Goal: Task Accomplishment & Management: Manage account settings

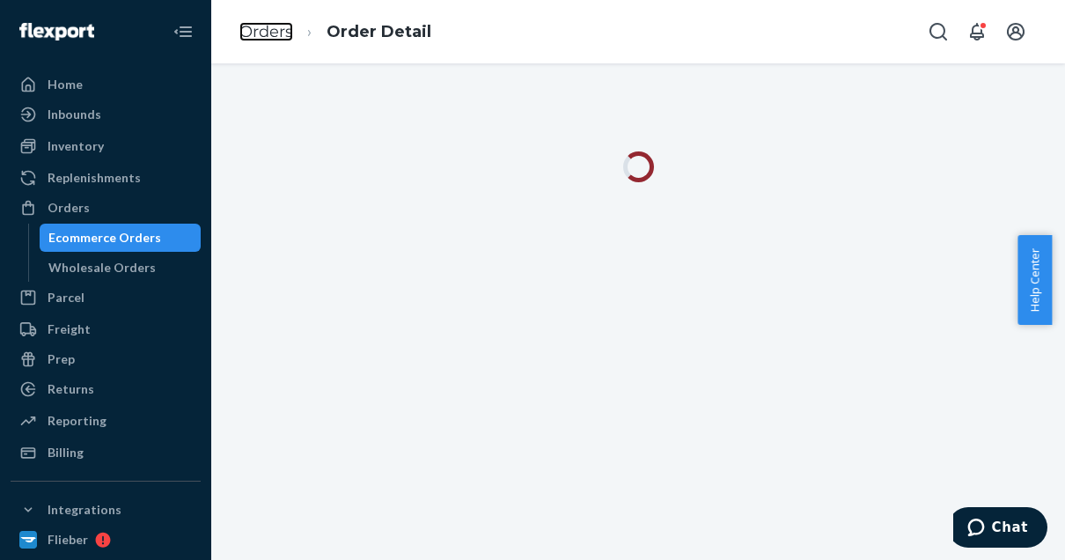
drag, startPoint x: 0, startPoint y: 0, endPoint x: 273, endPoint y: 30, distance: 274.5
click at [273, 30] on link "Orders" at bounding box center [266, 31] width 54 height 19
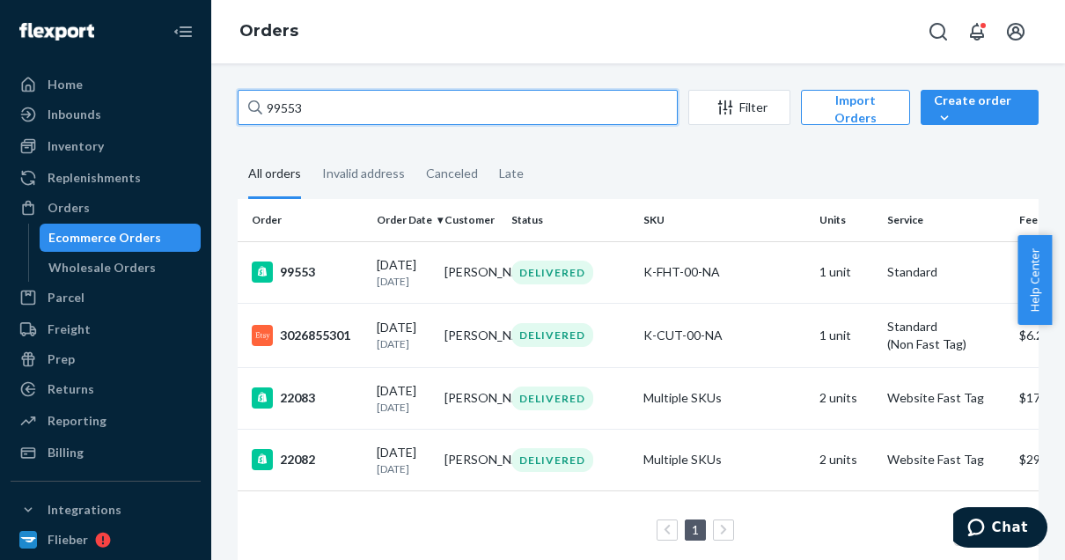
drag, startPoint x: 322, startPoint y: 107, endPoint x: 241, endPoint y: 109, distance: 81.0
click at [241, 109] on input "99553" at bounding box center [458, 107] width 440 height 35
paste input "7915"
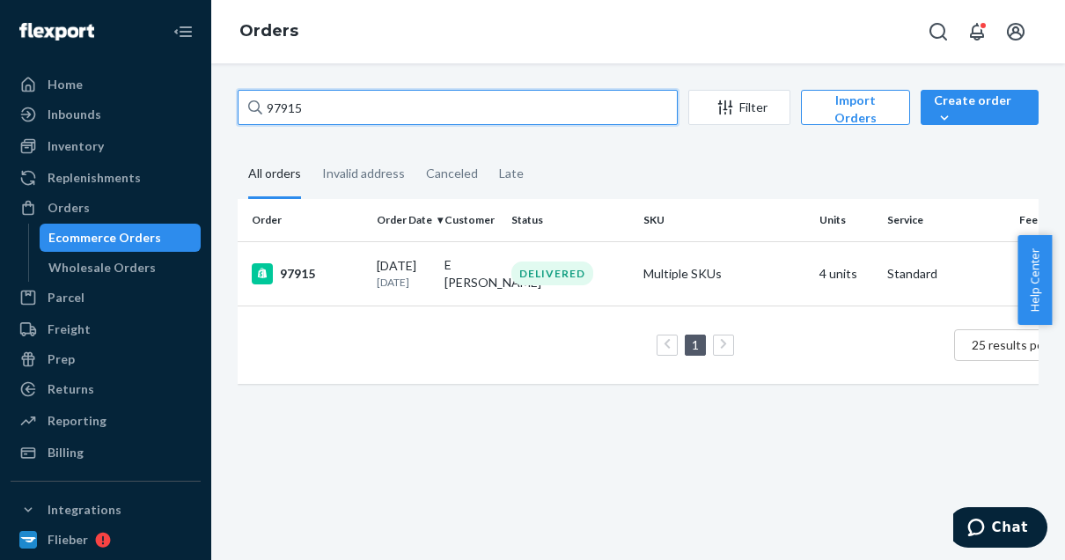
type input "97915"
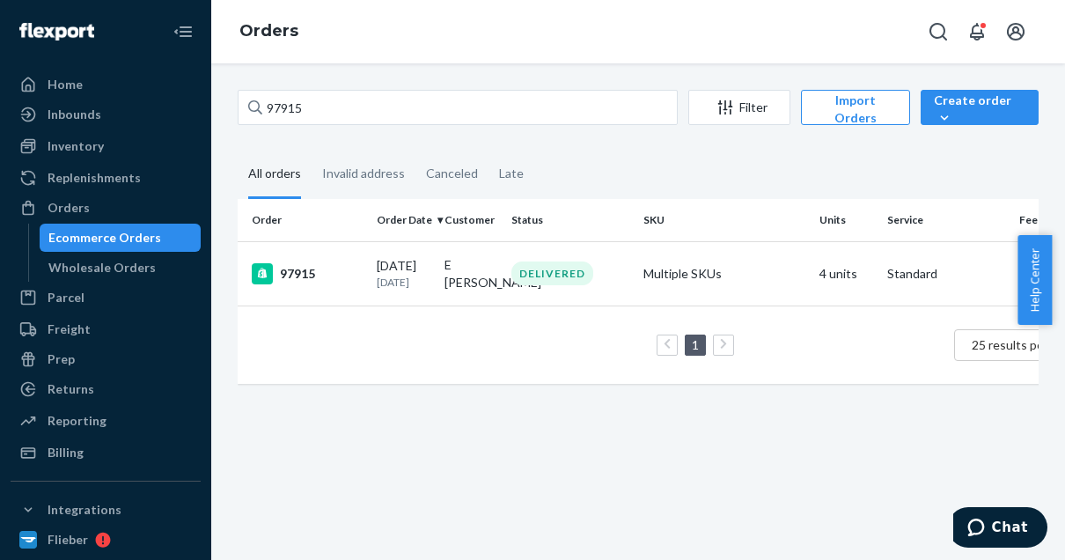
click at [319, 284] on div "97915" at bounding box center [307, 273] width 111 height 21
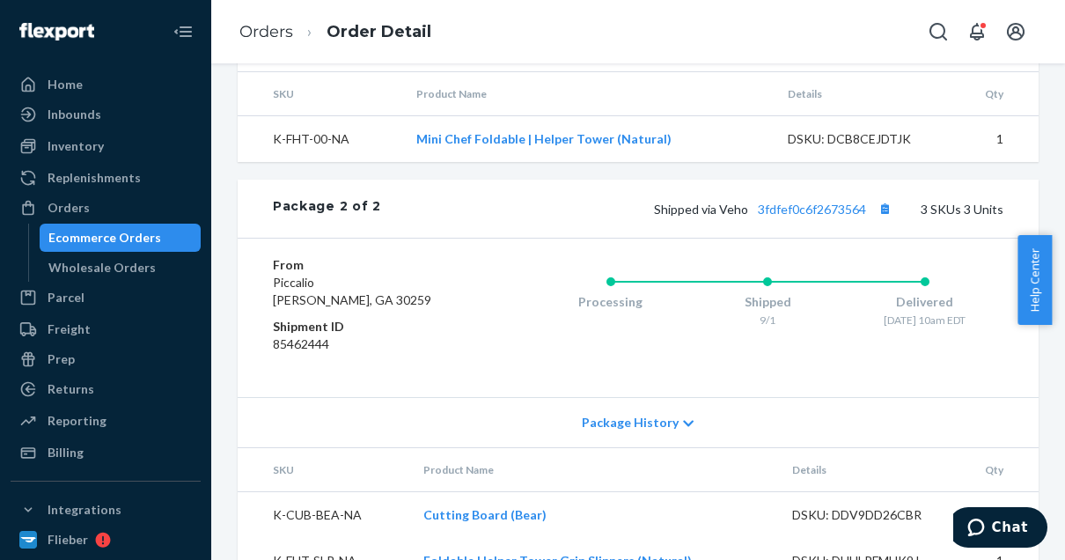
scroll to position [1175, 0]
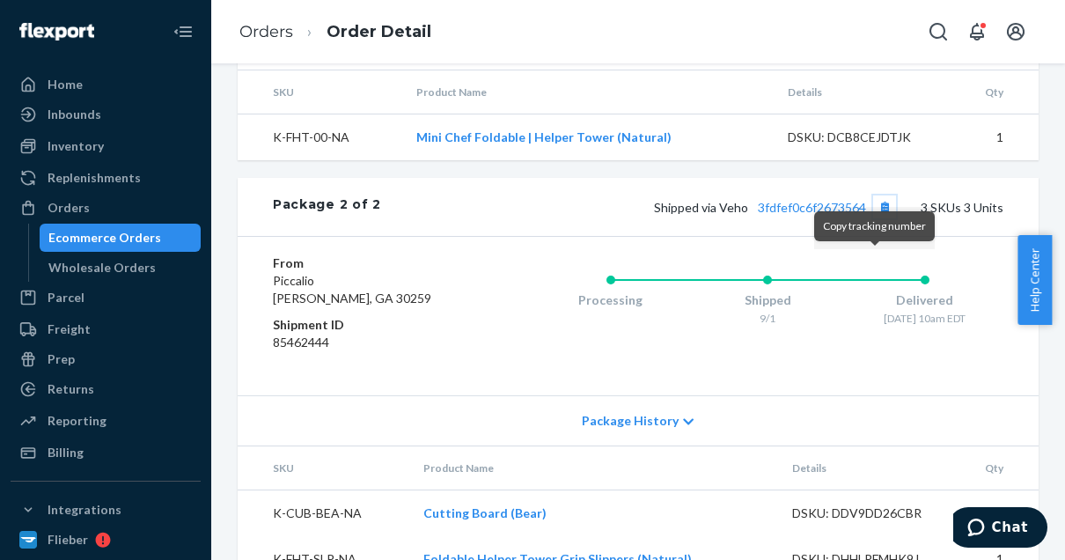
click at [873, 218] on button "Copy tracking number" at bounding box center [884, 206] width 23 height 23
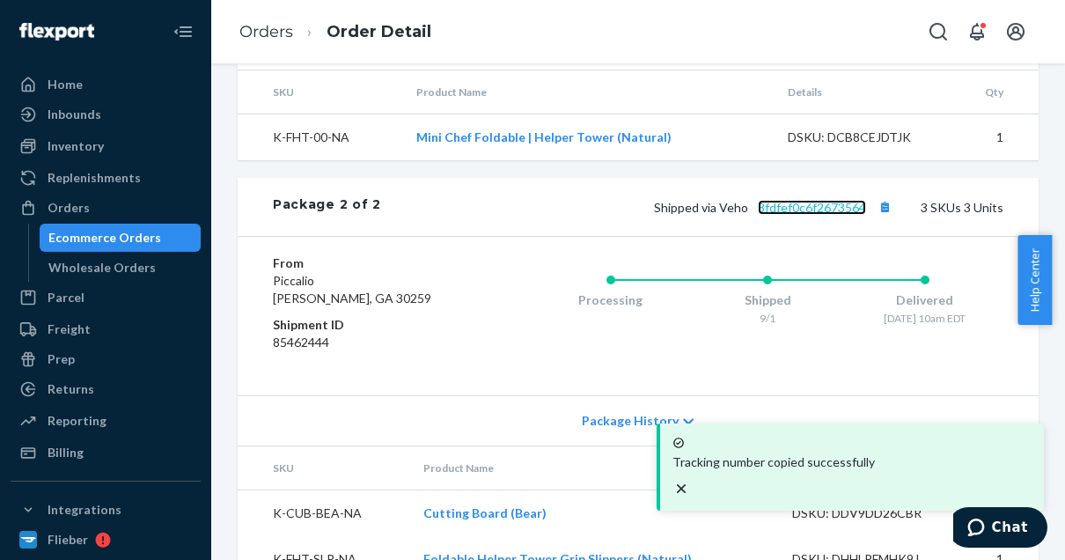
click at [810, 215] on link "3fdfef0c6f2673564" at bounding box center [812, 207] width 108 height 15
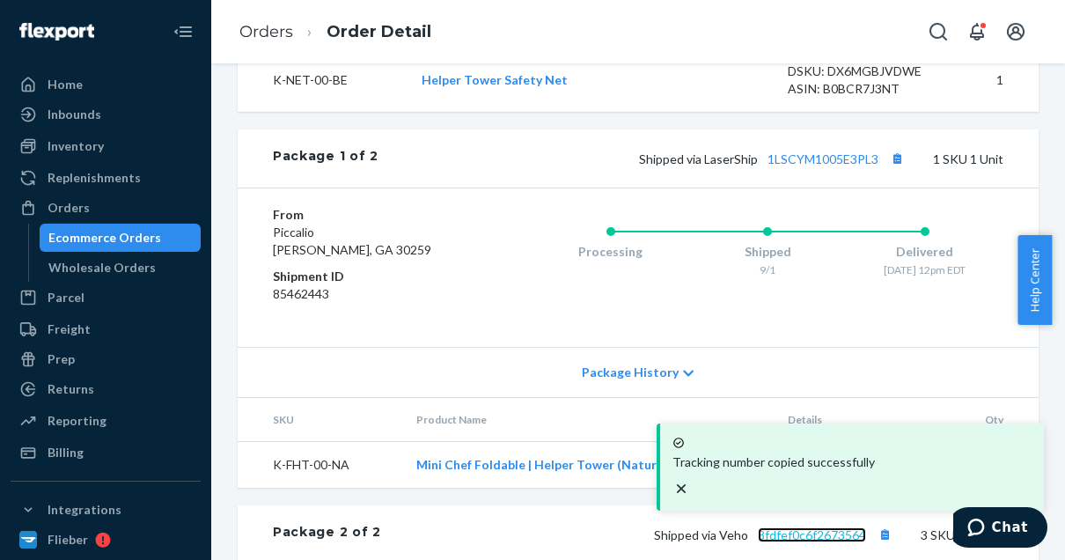
scroll to position [852, 0]
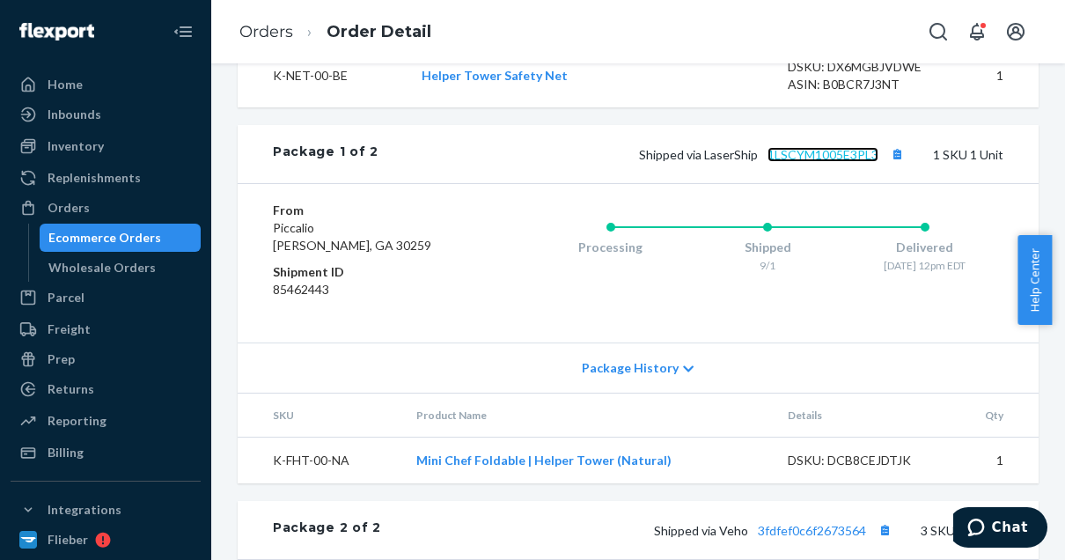
click at [807, 162] on link "1LSCYM1005E3PL3" at bounding box center [823, 154] width 111 height 15
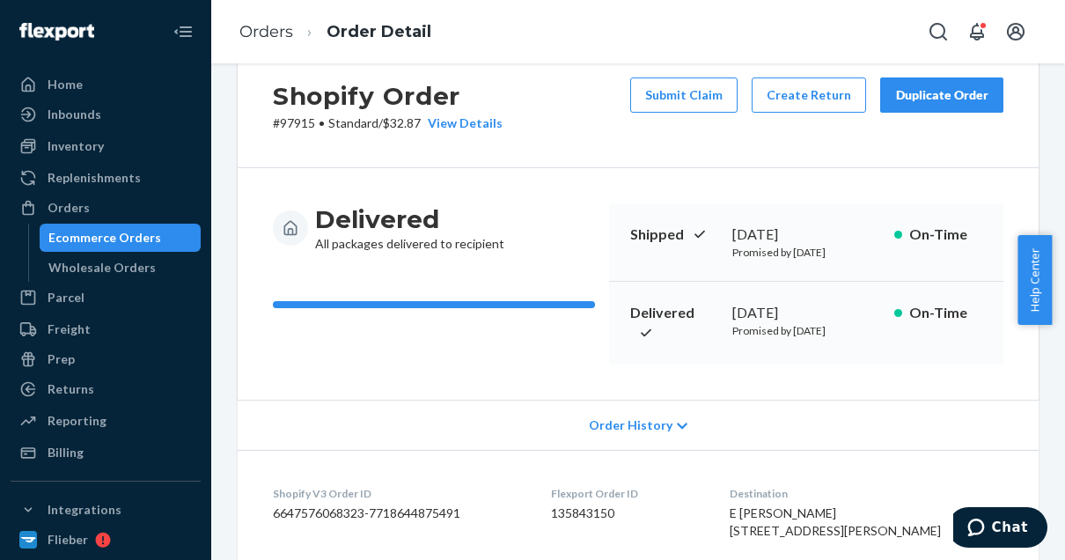
scroll to position [0, 0]
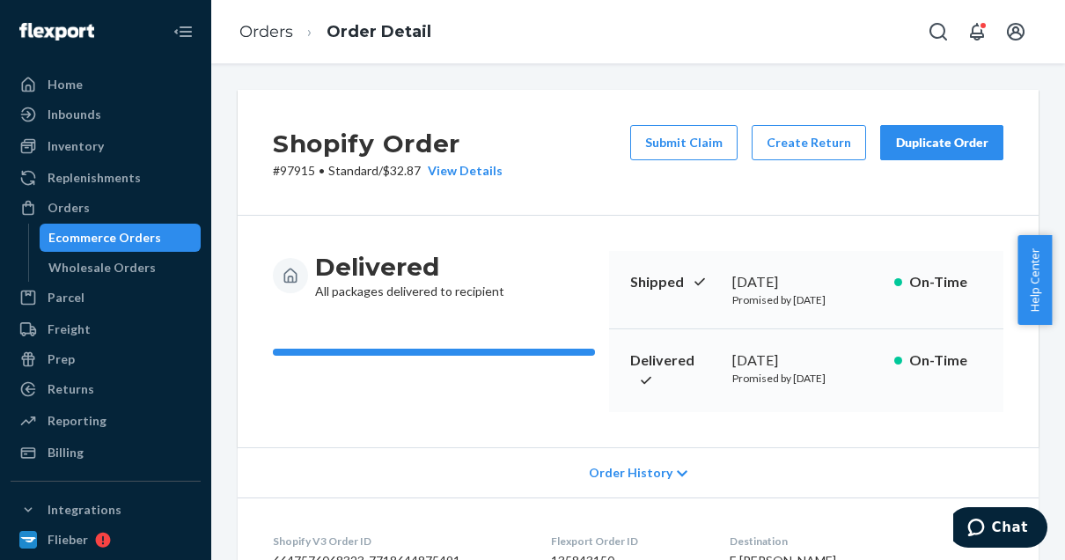
click at [704, 143] on button "Submit Claim" at bounding box center [683, 142] width 107 height 35
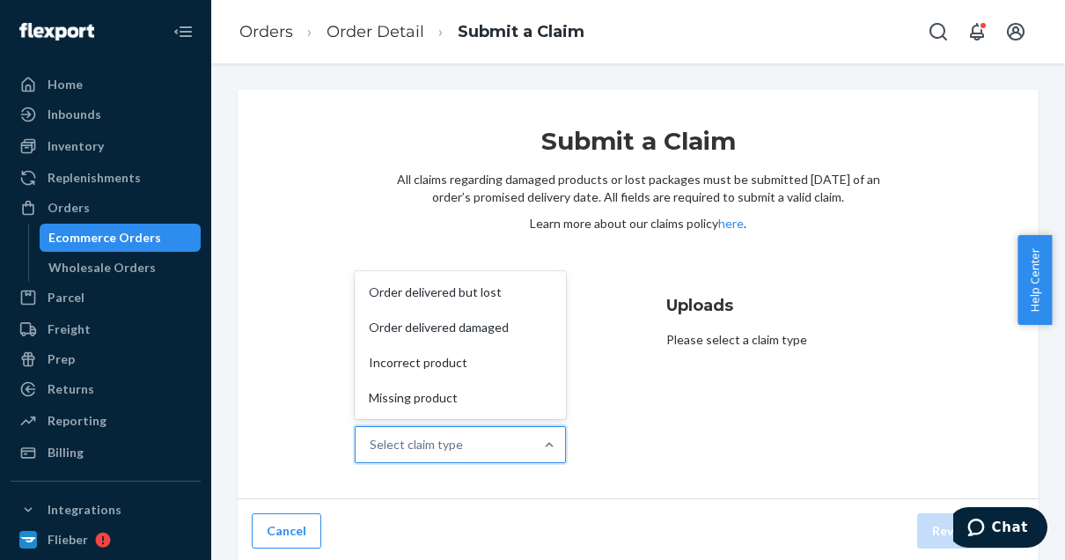
drag, startPoint x: 437, startPoint y: 453, endPoint x: 397, endPoint y: 283, distance: 175.3
click at [397, 283] on div "Order delivered but lost" at bounding box center [460, 292] width 204 height 35
click at [372, 436] on input "Why are you submitting a claim? option Order delivered but lost focused, 1 of 4…" at bounding box center [371, 445] width 2 height 18
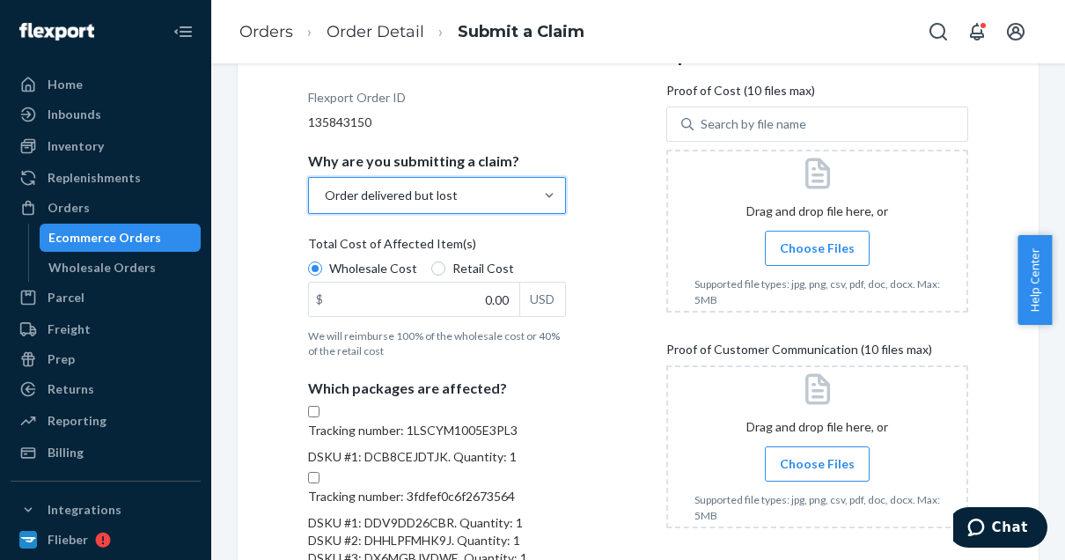
scroll to position [250, 0]
click at [433, 261] on input "Retail Cost" at bounding box center [438, 268] width 14 height 14
radio input "true"
radio input "false"
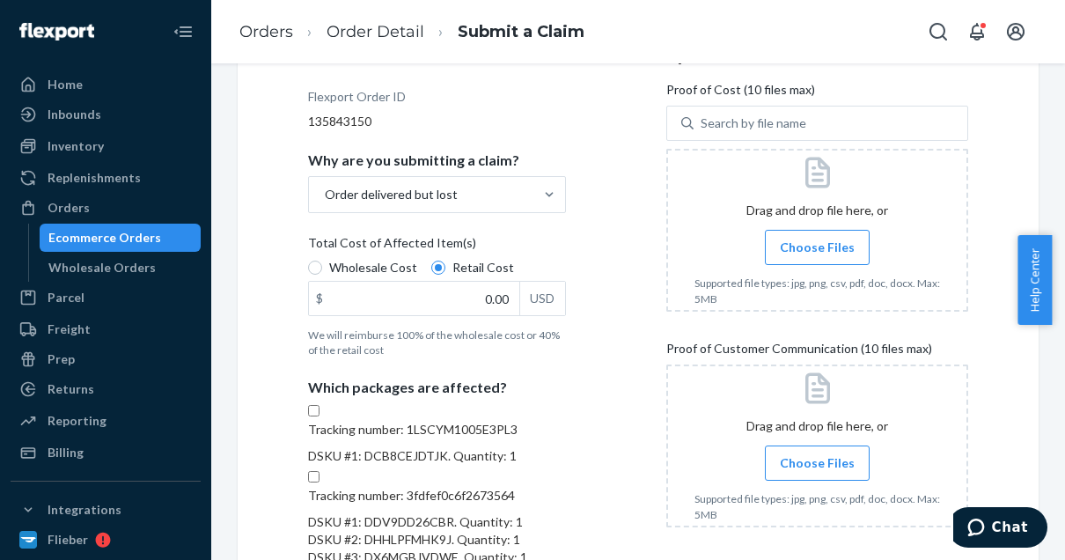
click at [320, 416] on input "Tracking number: 1LSCYM1005E3PL3 DSKU #1: DCB8CEJDTJK. Quantity: 1" at bounding box center [313, 410] width 11 height 11
checkbox input "true"
click at [489, 304] on input "0.00" at bounding box center [414, 298] width 210 height 33
click at [796, 463] on span "Choose Files" at bounding box center [817, 463] width 75 height 18
click at [817, 463] on input "Choose Files" at bounding box center [817, 462] width 1 height 19
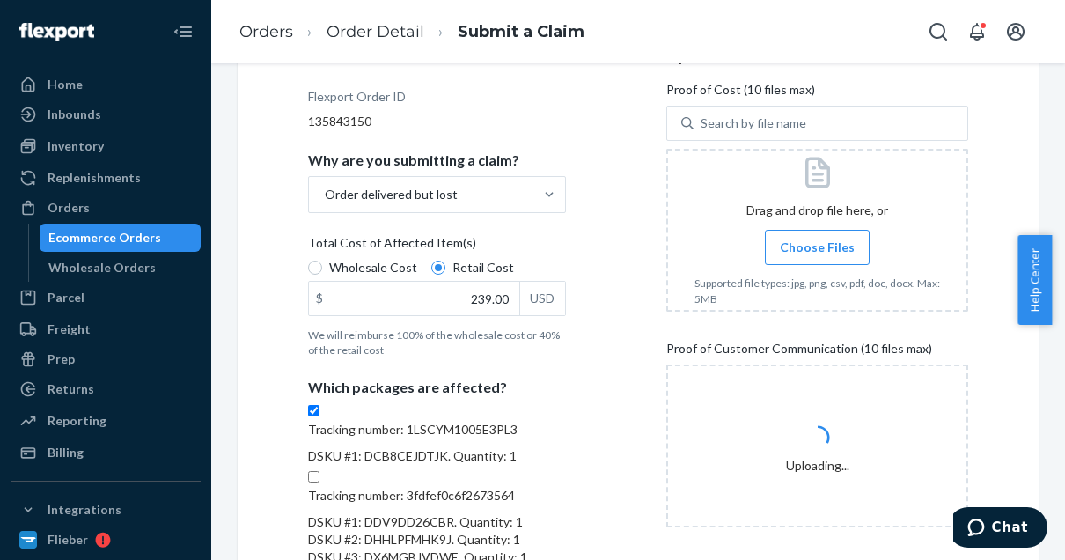
click at [779, 251] on label "Choose Files" at bounding box center [817, 247] width 105 height 35
click at [817, 251] on input "Choose Files" at bounding box center [817, 247] width 1 height 19
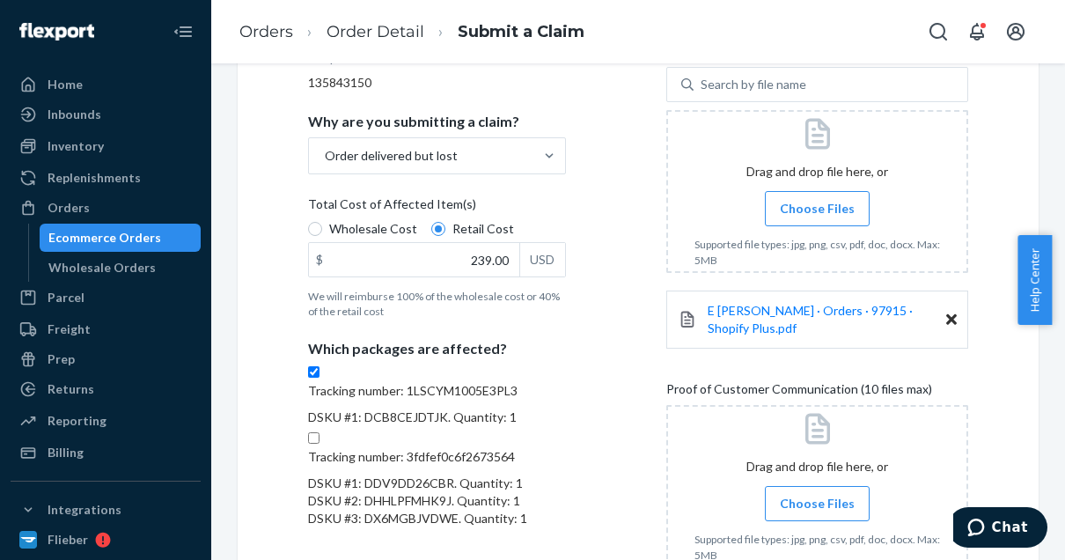
scroll to position [288, 0]
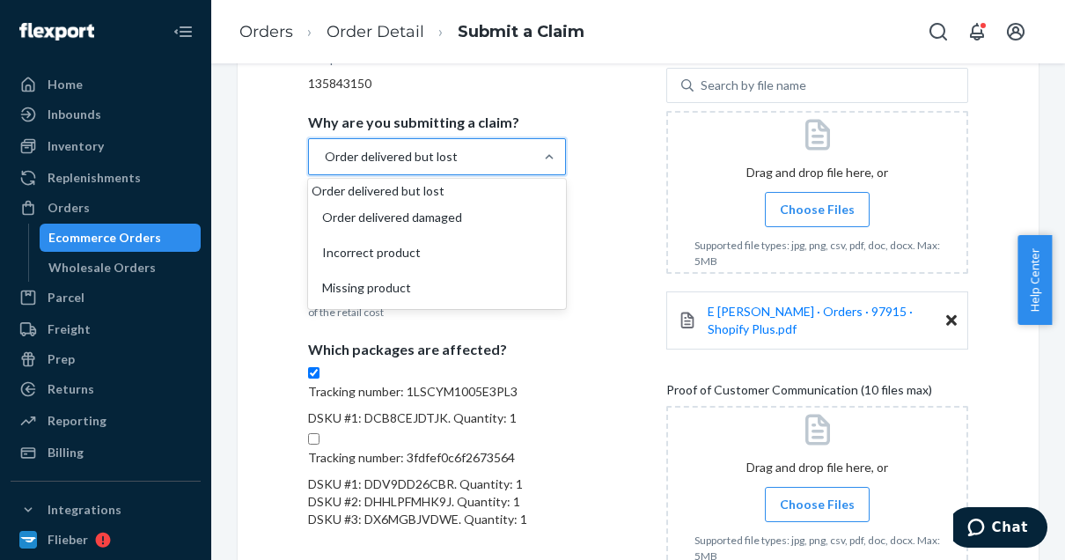
click at [525, 199] on div "Order delivered but lost" at bounding box center [437, 191] width 251 height 18
click at [325, 166] on input "Why are you submitting a claim? option Order delivered but lost, selected. opti…" at bounding box center [324, 157] width 2 height 18
type input "0.00"
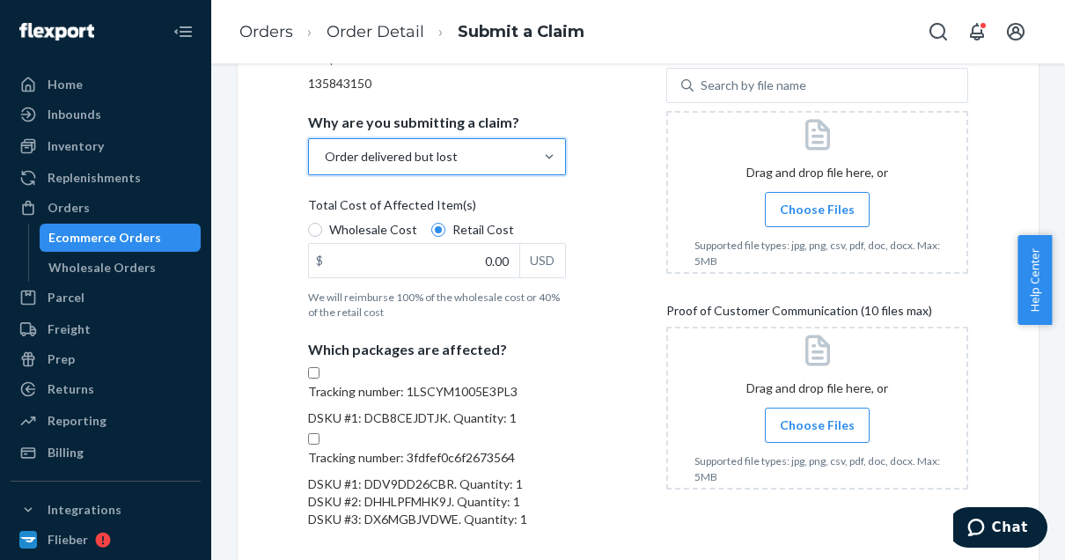
click at [320, 379] on input "Tracking number: 1LSCYM1005E3PL3 DSKU #1: DCB8CEJDTJK. Quantity: 1" at bounding box center [313, 372] width 11 height 11
checkbox input "true"
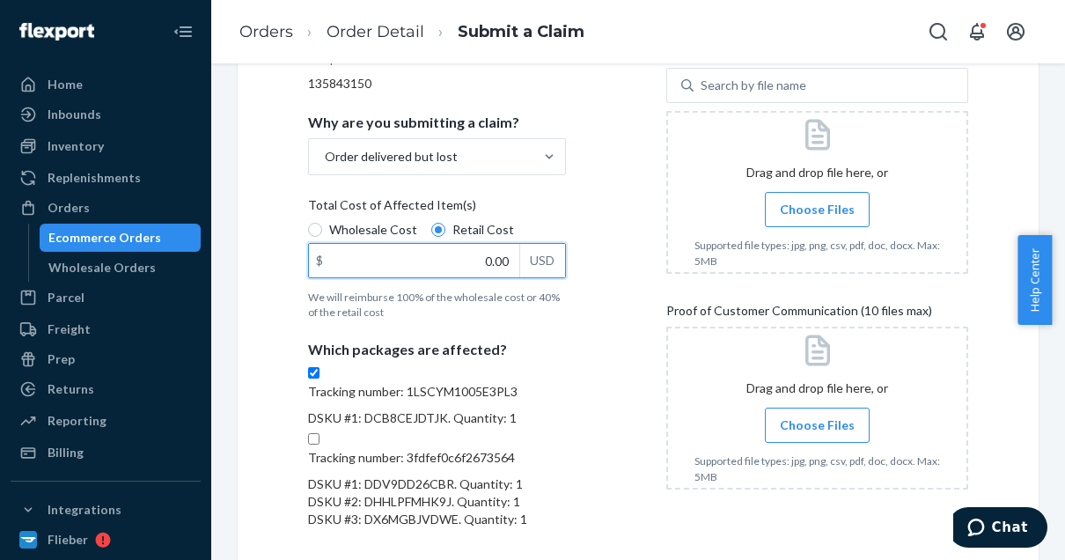
click at [500, 261] on input "0.00" at bounding box center [414, 260] width 210 height 33
type input "239.00"
click at [810, 423] on span "Choose Files" at bounding box center [817, 425] width 75 height 18
click at [817, 423] on input "Choose Files" at bounding box center [817, 425] width 1 height 19
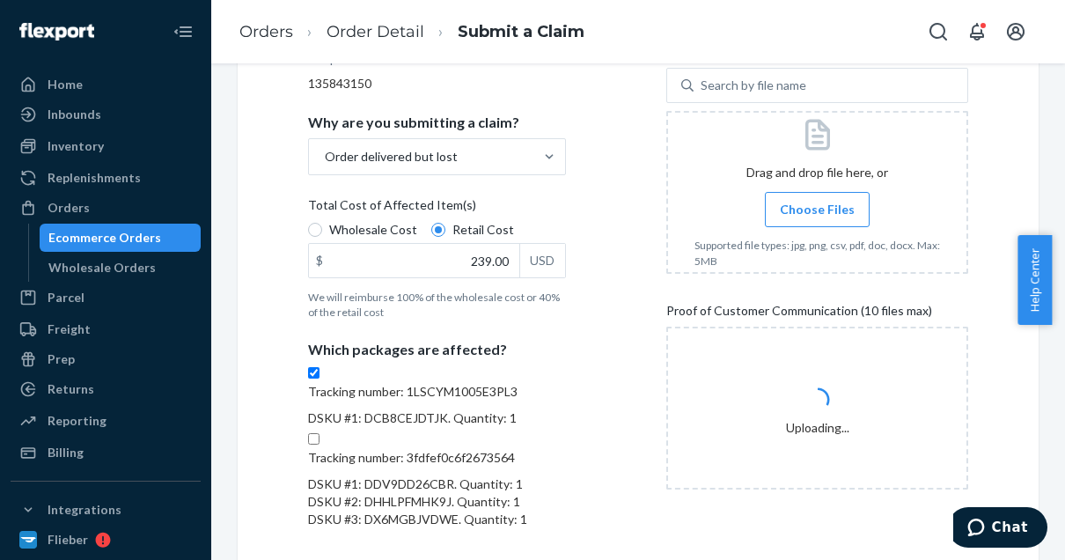
click at [798, 202] on span "Choose Files" at bounding box center [817, 210] width 75 height 18
click at [817, 202] on input "Choose Files" at bounding box center [817, 209] width 1 height 19
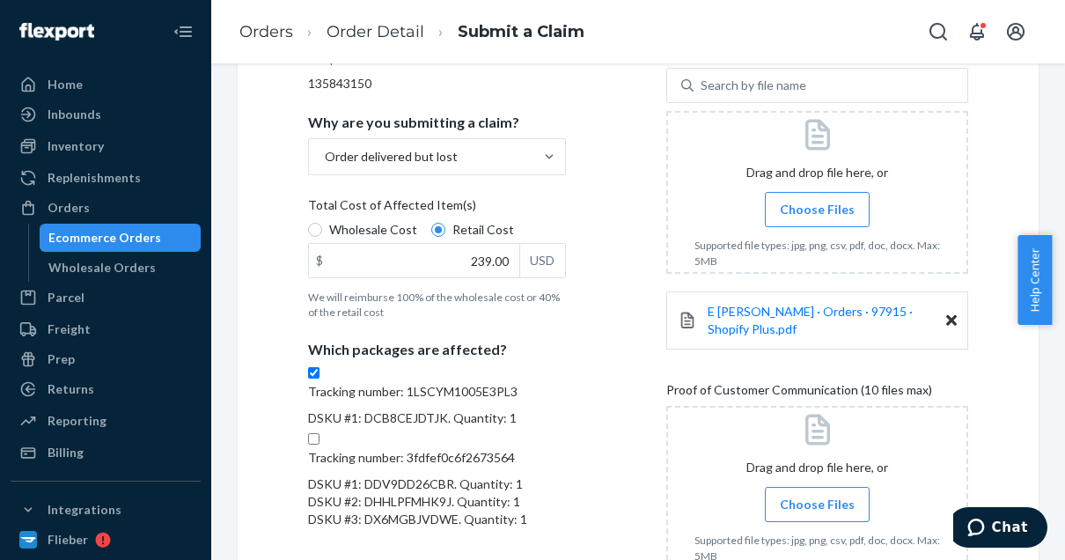
scroll to position [506, 0]
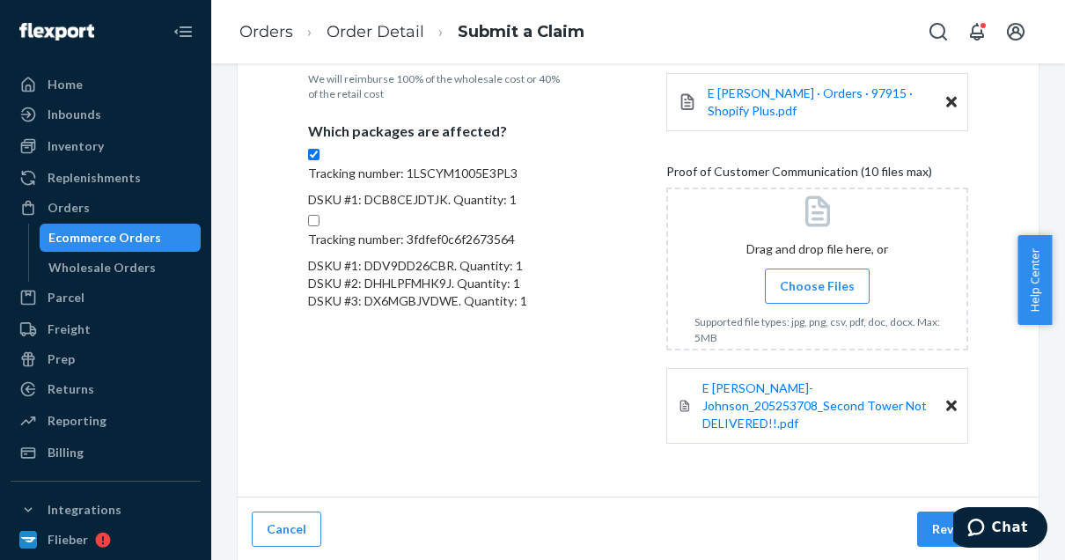
click at [929, 526] on button "Review Claim" at bounding box center [970, 528] width 107 height 35
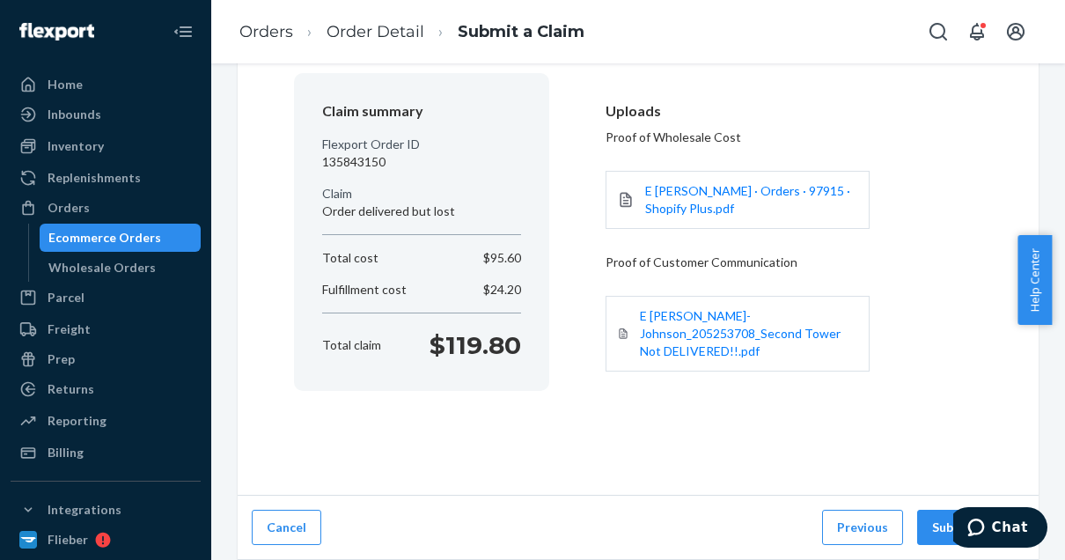
scroll to position [120, 0]
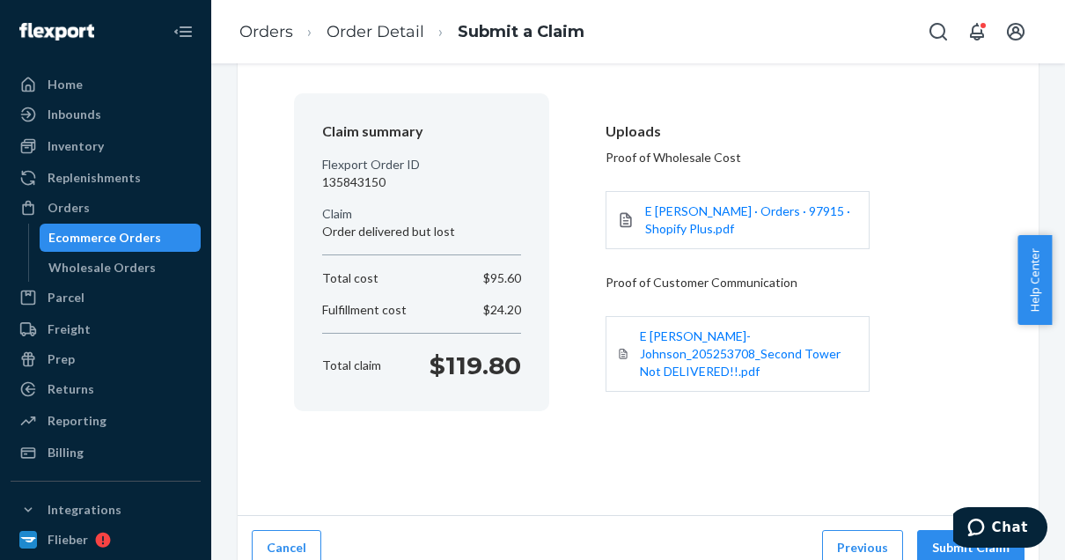
click at [929, 530] on button "Submit Claim" at bounding box center [970, 547] width 107 height 35
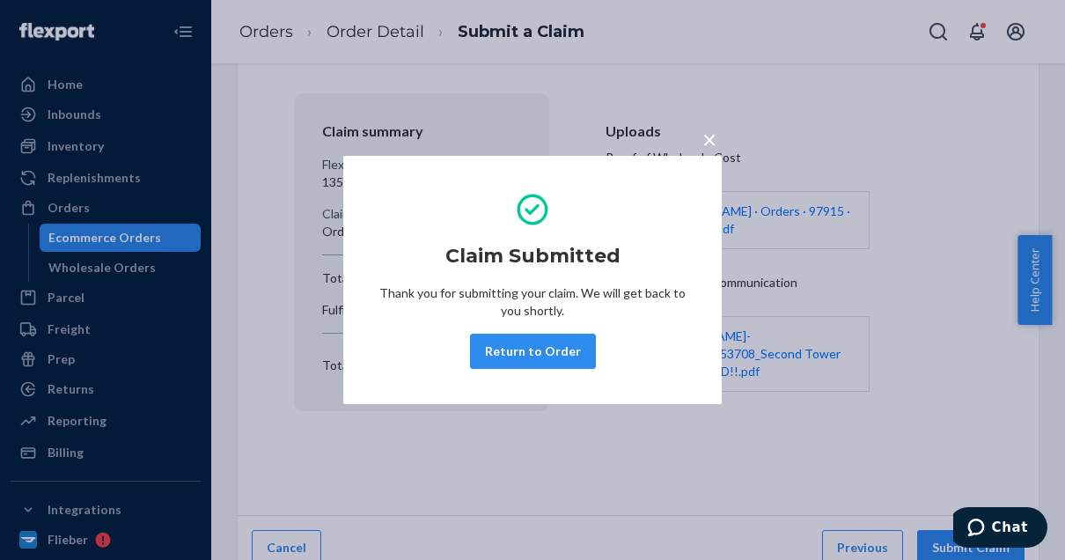
click at [493, 351] on button "Return to Order" at bounding box center [533, 351] width 126 height 35
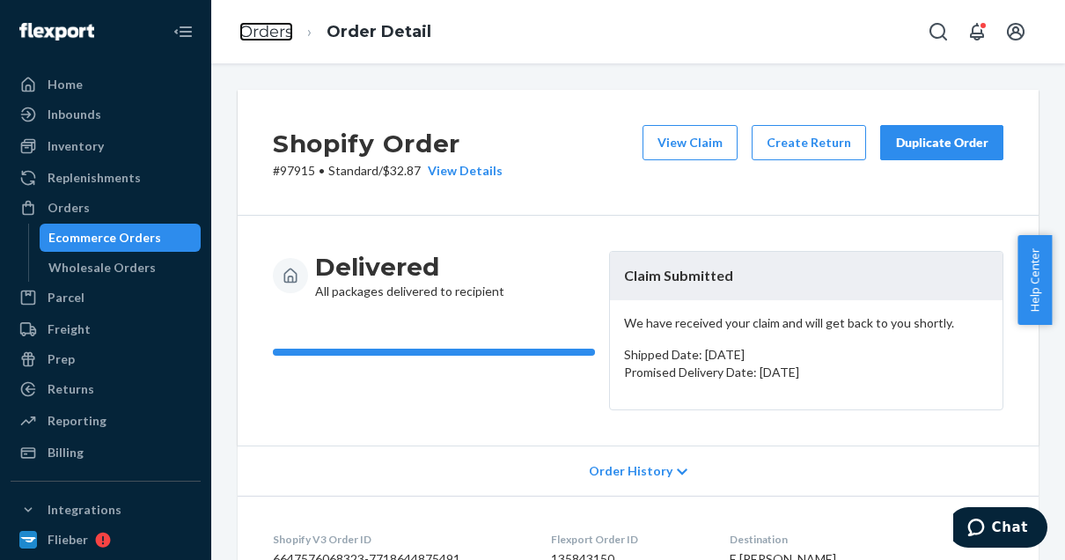
click at [268, 29] on link "Orders" at bounding box center [266, 31] width 54 height 19
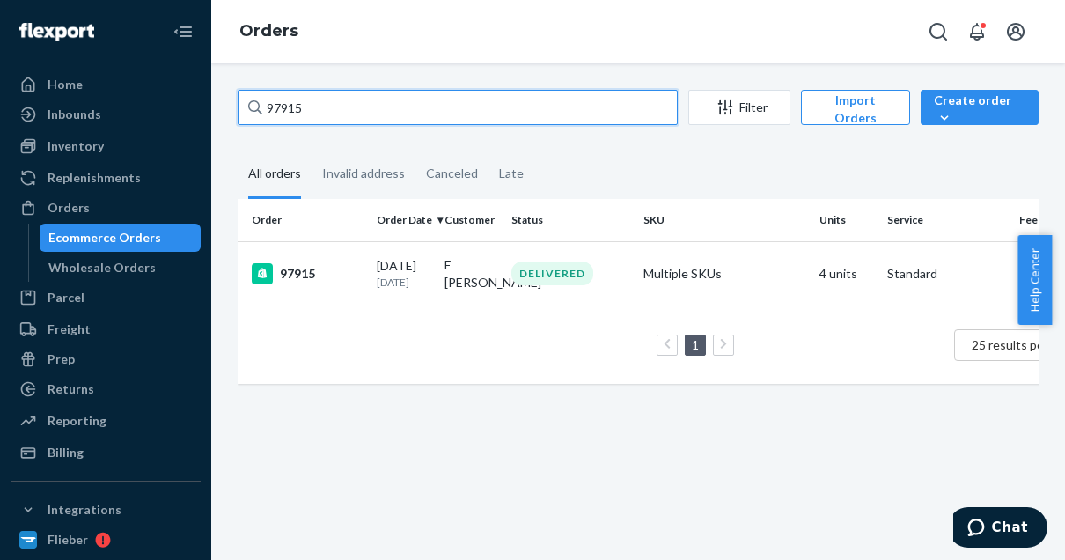
drag, startPoint x: 320, startPoint y: 108, endPoint x: 245, endPoint y: 100, distance: 75.2
click at [245, 100] on input "97915" at bounding box center [458, 107] width 440 height 35
paste input "8717"
type input "98717"
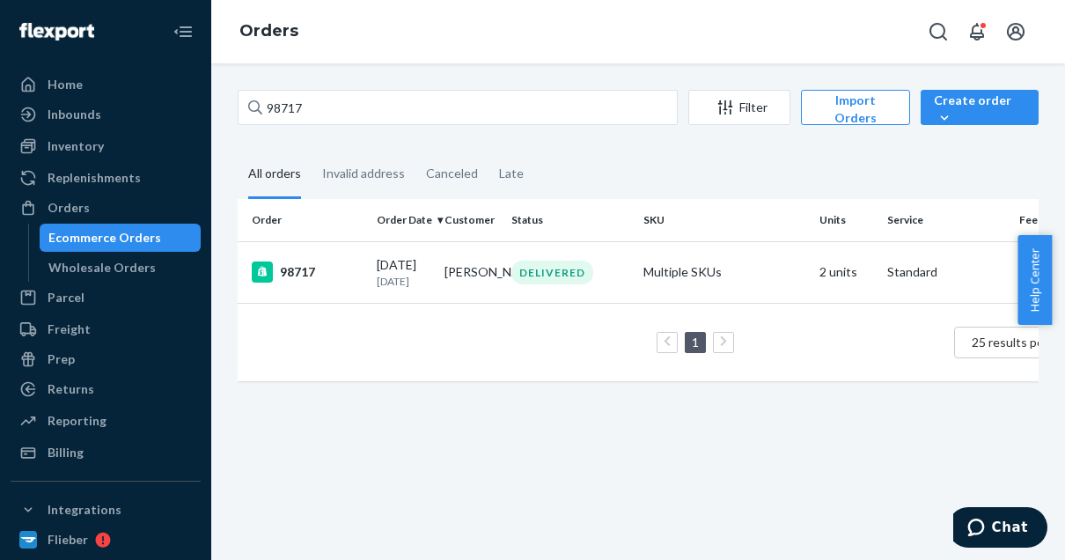
click at [307, 283] on div "98717" at bounding box center [307, 271] width 111 height 21
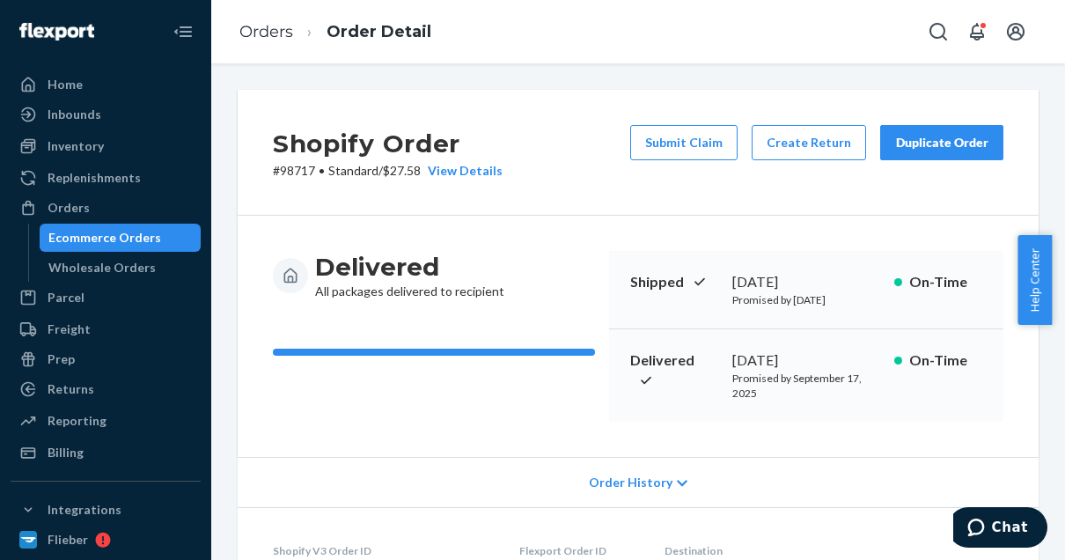
click at [775, 151] on button "Create Return" at bounding box center [809, 142] width 114 height 35
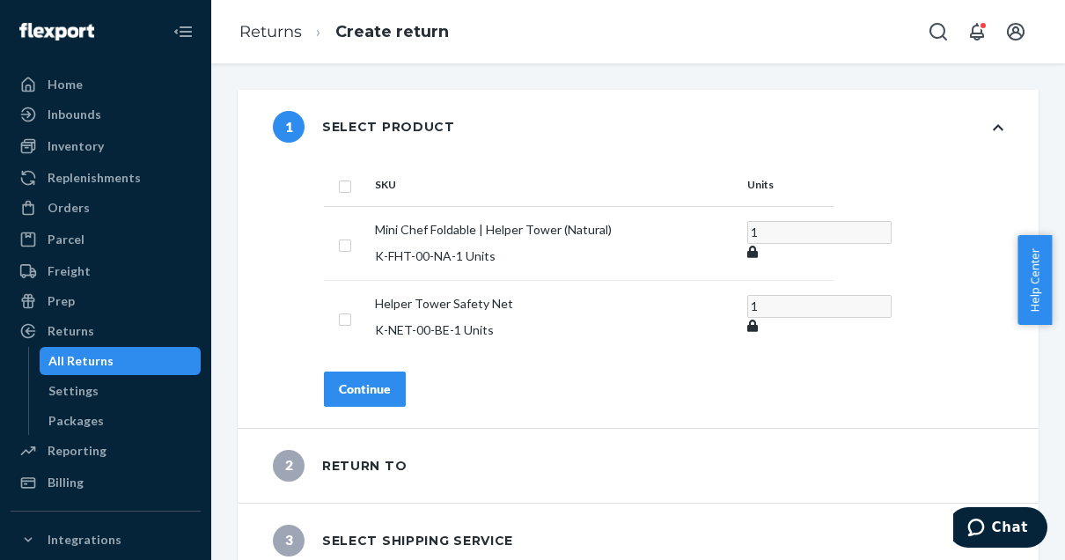
click at [348, 311] on input "checkbox" at bounding box center [345, 317] width 14 height 18
checkbox input "true"
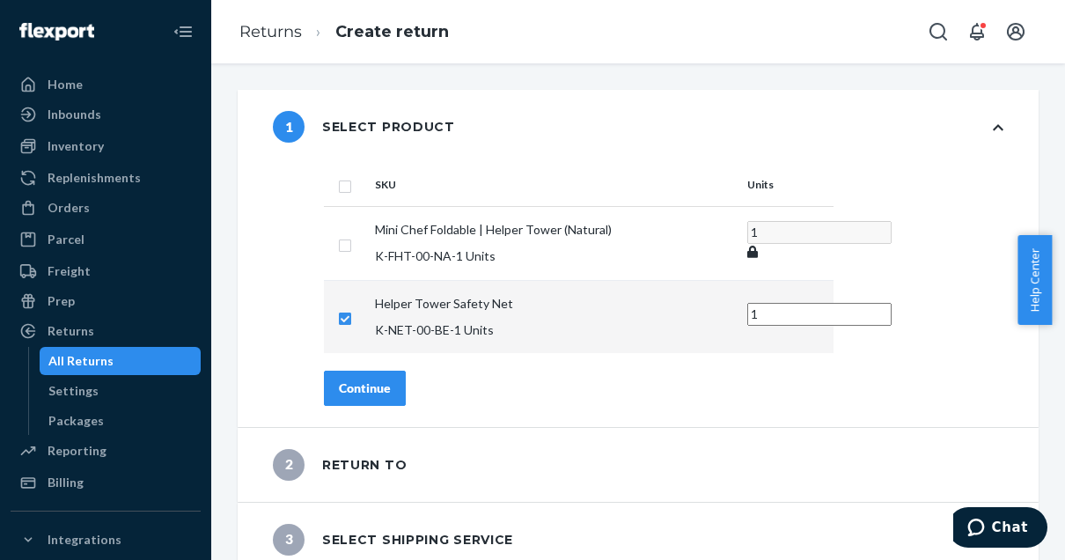
click at [361, 379] on div "Continue" at bounding box center [365, 388] width 52 height 18
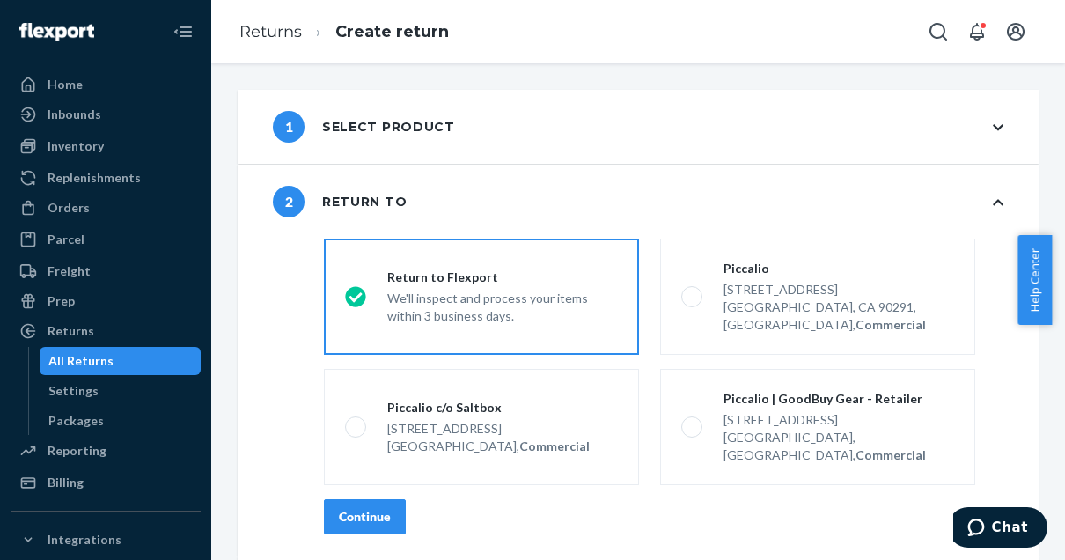
click at [695, 394] on label "Piccalio | GoodBuy Gear - Retailer [STREET_ADDRESS], Commercial" at bounding box center [817, 427] width 315 height 116
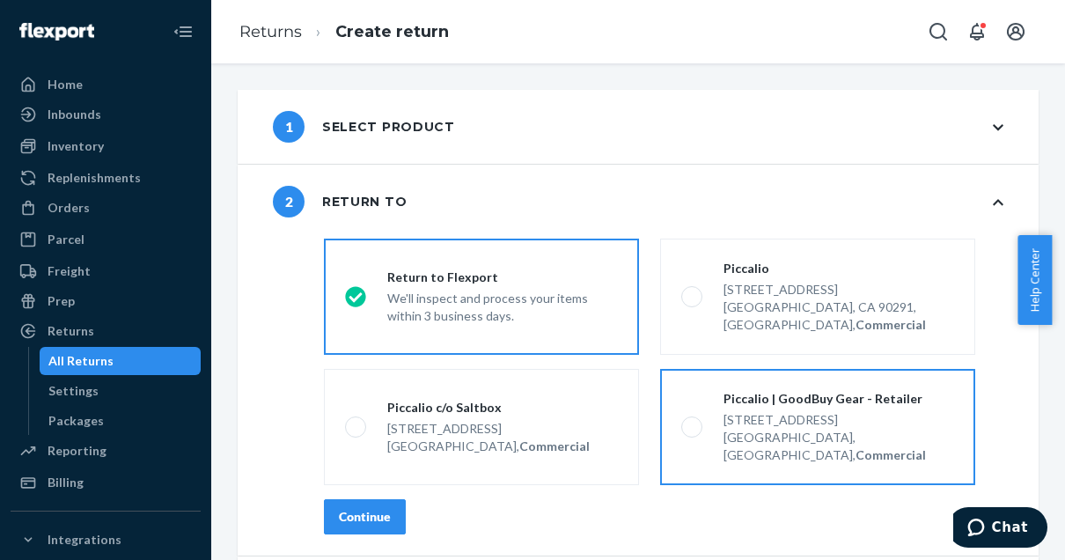
click at [693, 422] on input "Piccalio | GoodBuy Gear - Retailer [STREET_ADDRESS], Commercial" at bounding box center [686, 427] width 11 height 11
radio input "true"
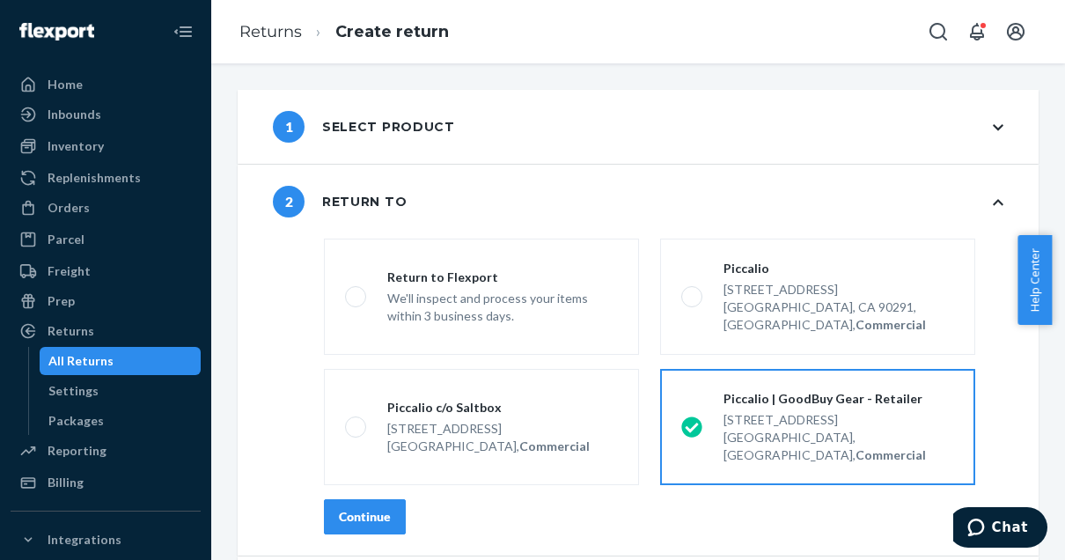
click at [375, 508] on div "Continue" at bounding box center [365, 517] width 52 height 18
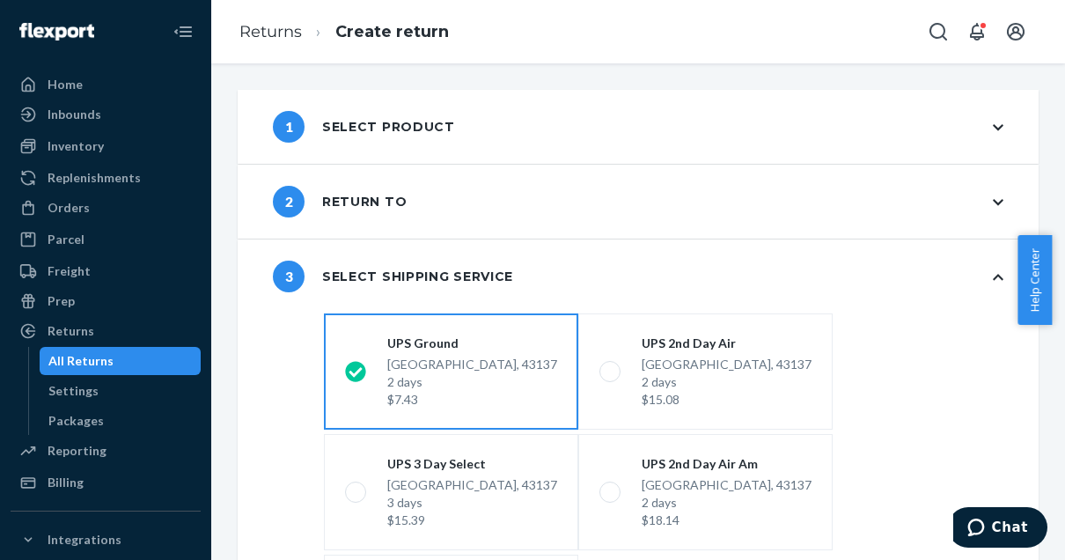
scroll to position [327, 0]
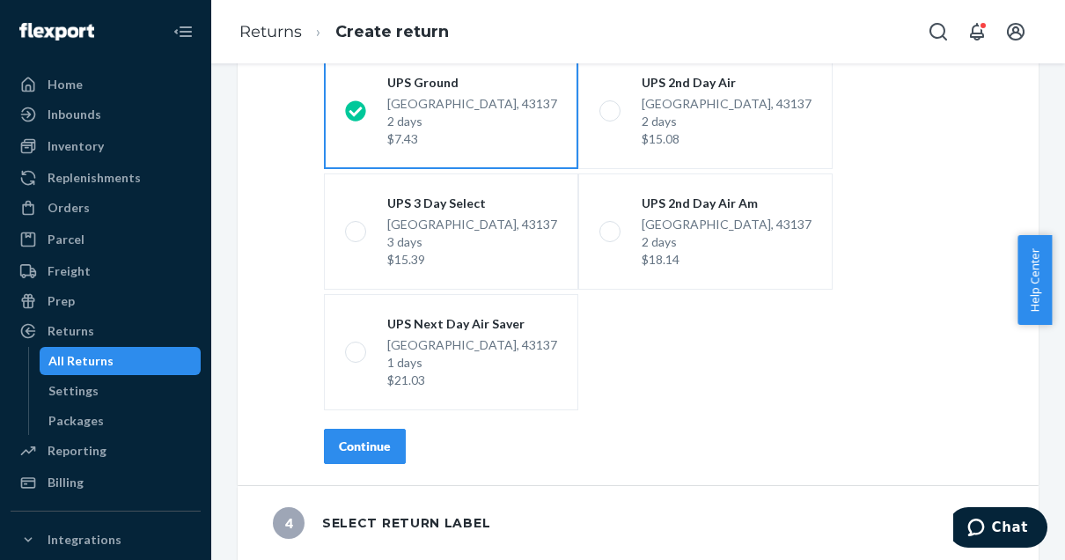
click at [349, 448] on div "Continue" at bounding box center [365, 447] width 52 height 18
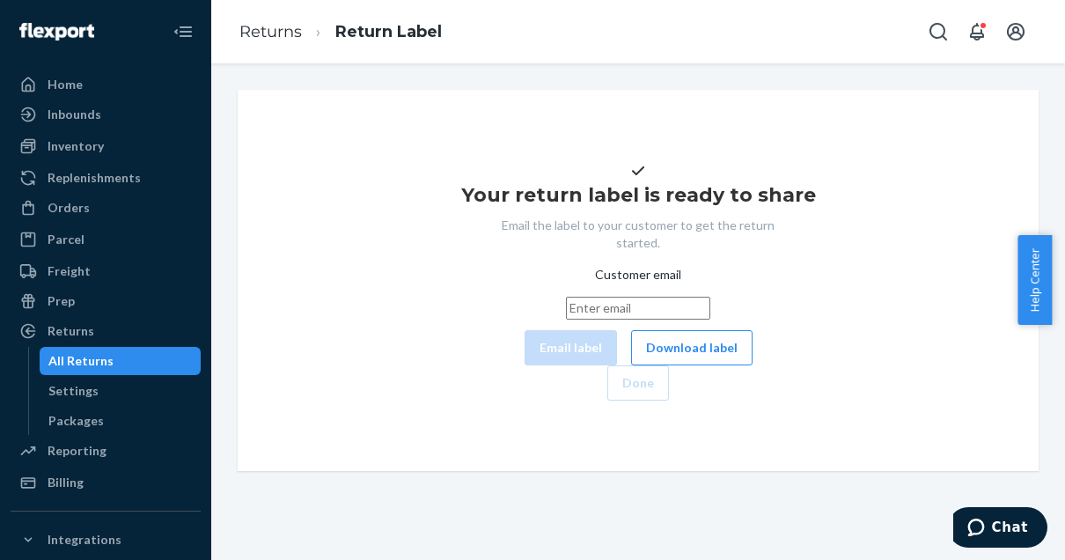
click at [631, 365] on button "Download label" at bounding box center [691, 347] width 121 height 35
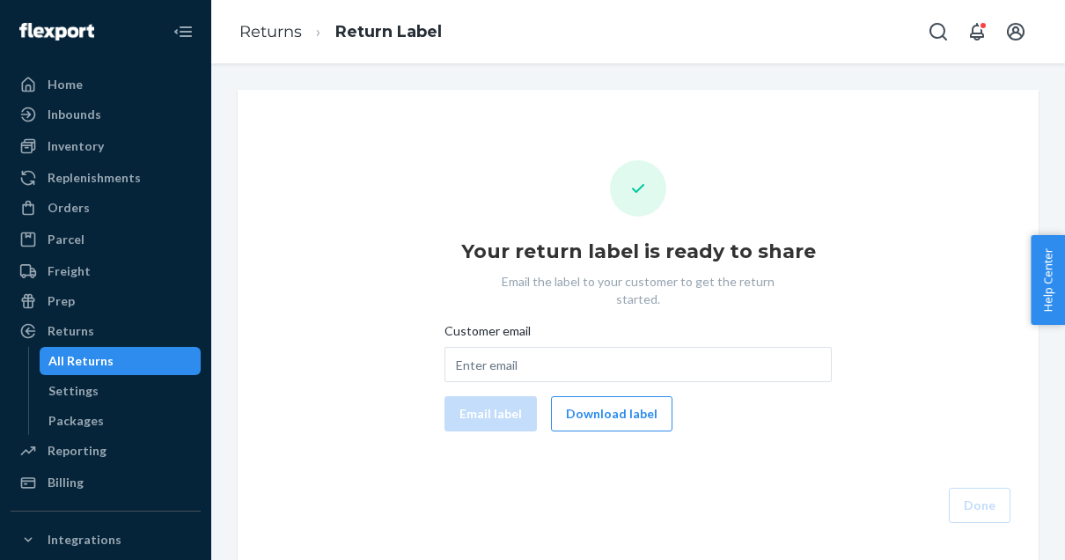
click at [113, 210] on div "Orders" at bounding box center [105, 207] width 187 height 25
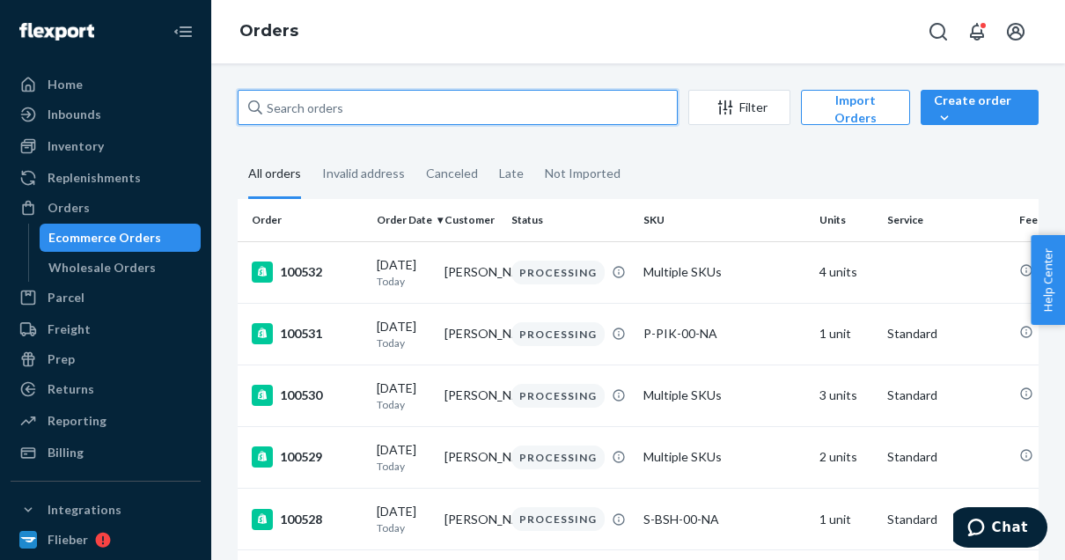
click at [338, 108] on input "text" at bounding box center [458, 107] width 440 height 35
paste input "100201"
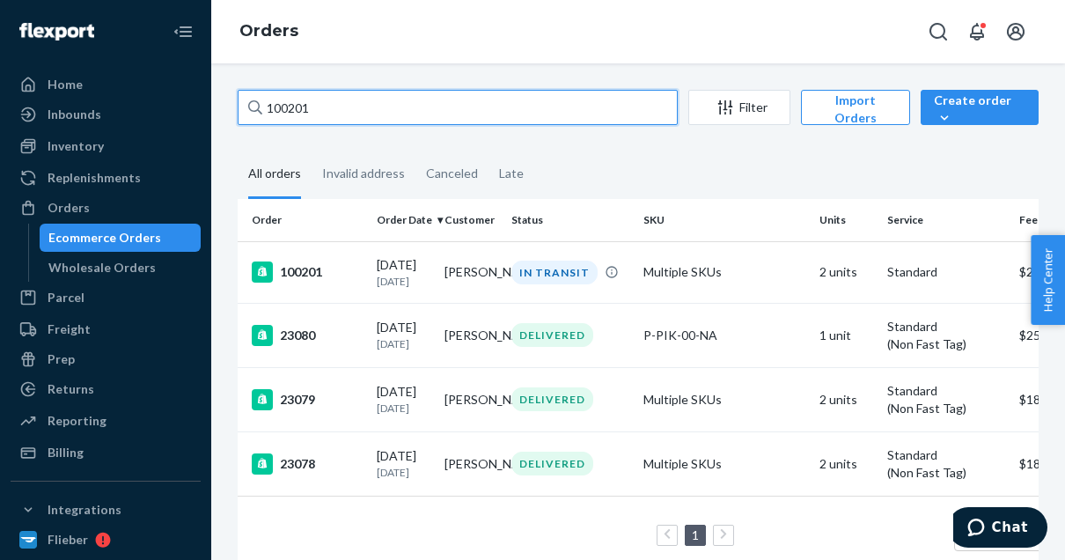
type input "100201"
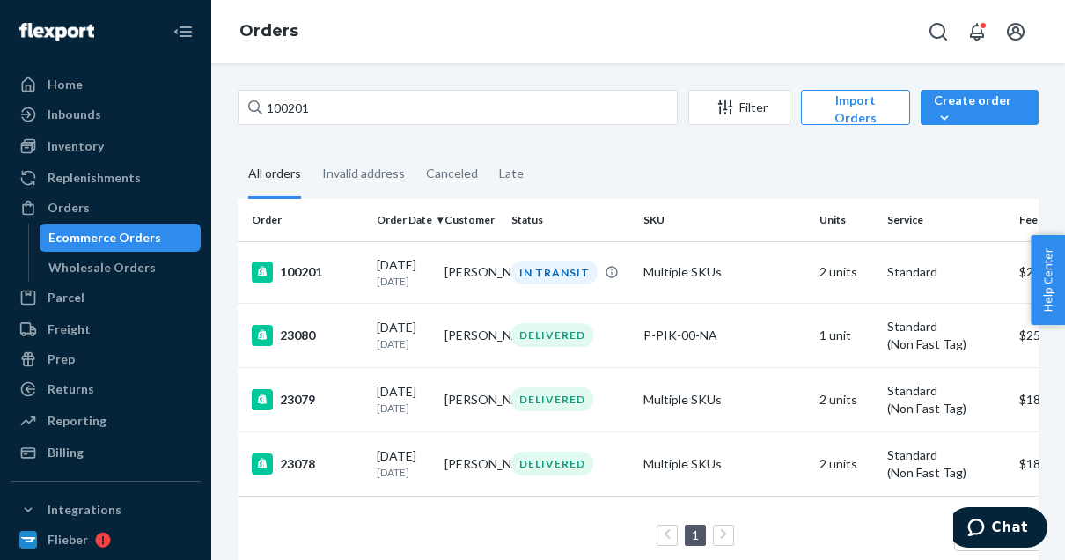
click at [311, 274] on div "100201" at bounding box center [307, 271] width 111 height 21
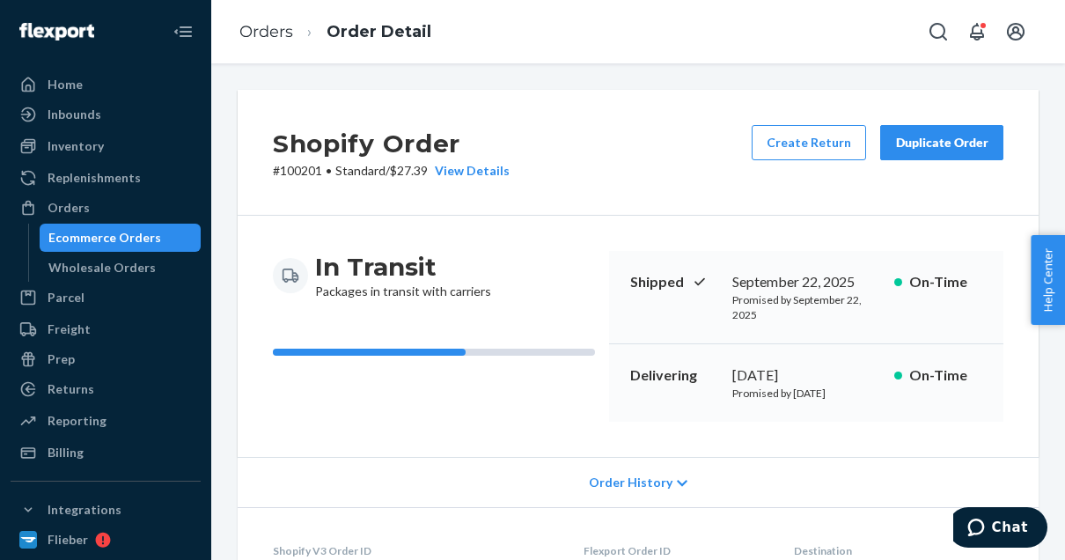
click at [820, 143] on button "Create Return" at bounding box center [809, 142] width 114 height 35
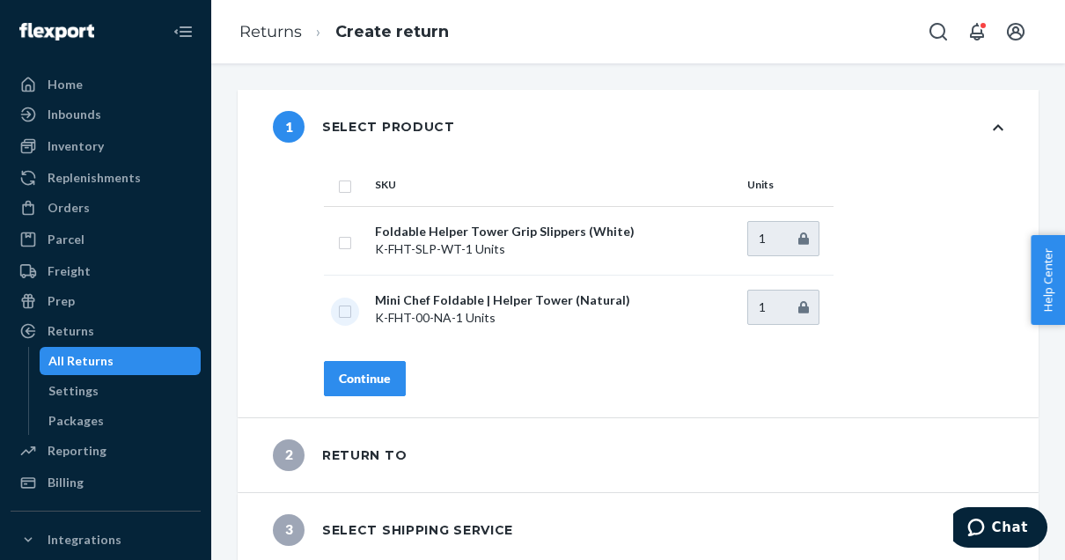
click at [343, 307] on input "checkbox" at bounding box center [345, 309] width 14 height 18
checkbox input "true"
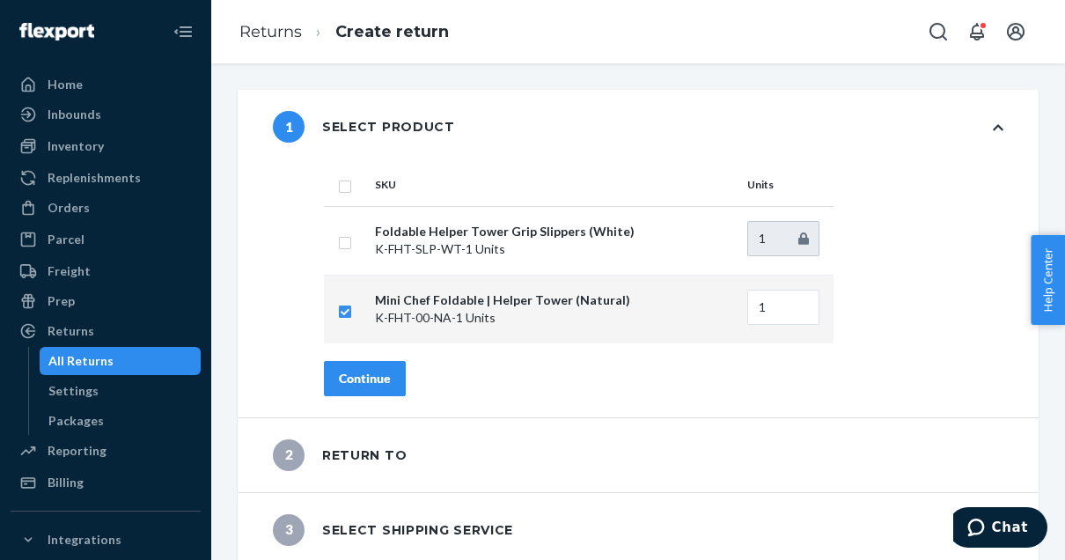
click at [379, 377] on div "Continue" at bounding box center [365, 379] width 52 height 18
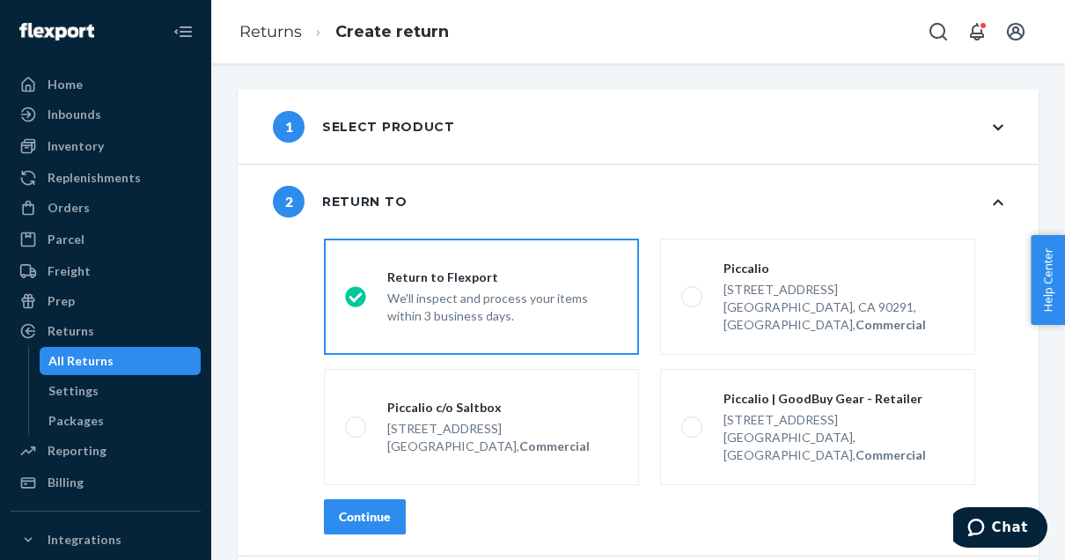
click at [666, 400] on label "Piccalio | GoodBuy Gear - Retailer [STREET_ADDRESS], Commercial" at bounding box center [817, 427] width 315 height 116
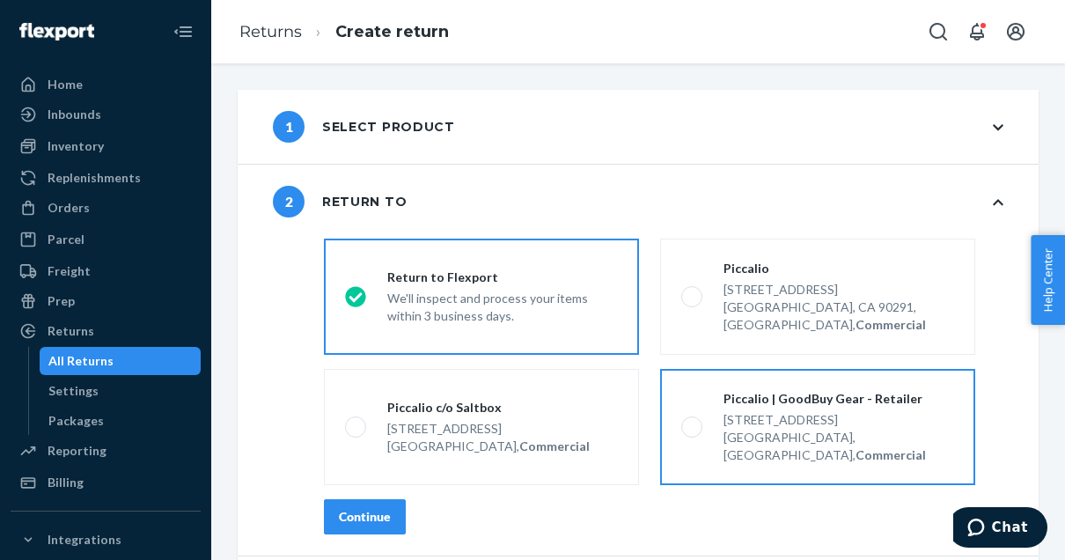
click at [681, 422] on input "Piccalio | GoodBuy Gear - Retailer [STREET_ADDRESS], Commercial" at bounding box center [686, 427] width 11 height 11
radio input "true"
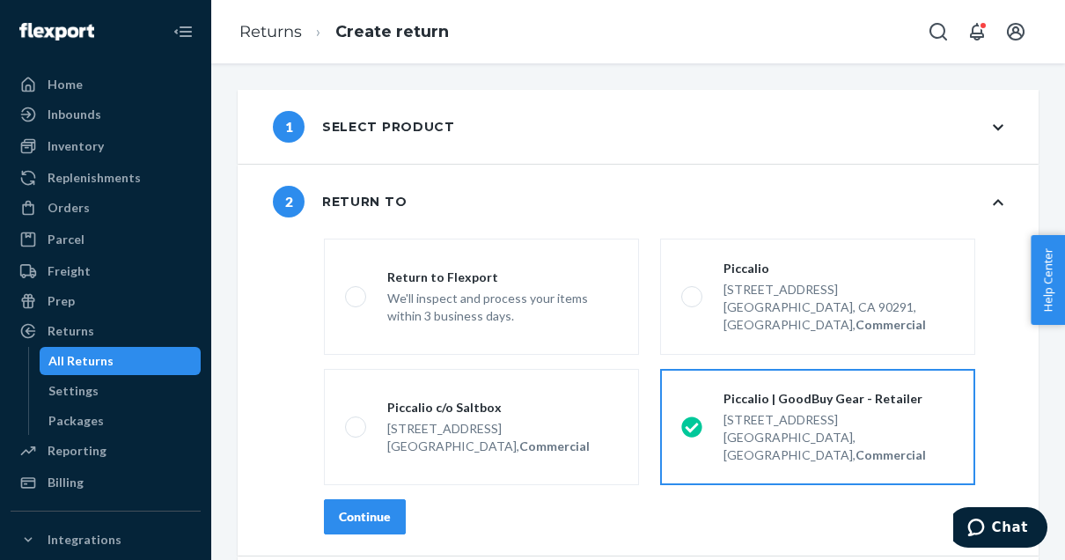
click at [378, 508] on div "Continue" at bounding box center [365, 517] width 52 height 18
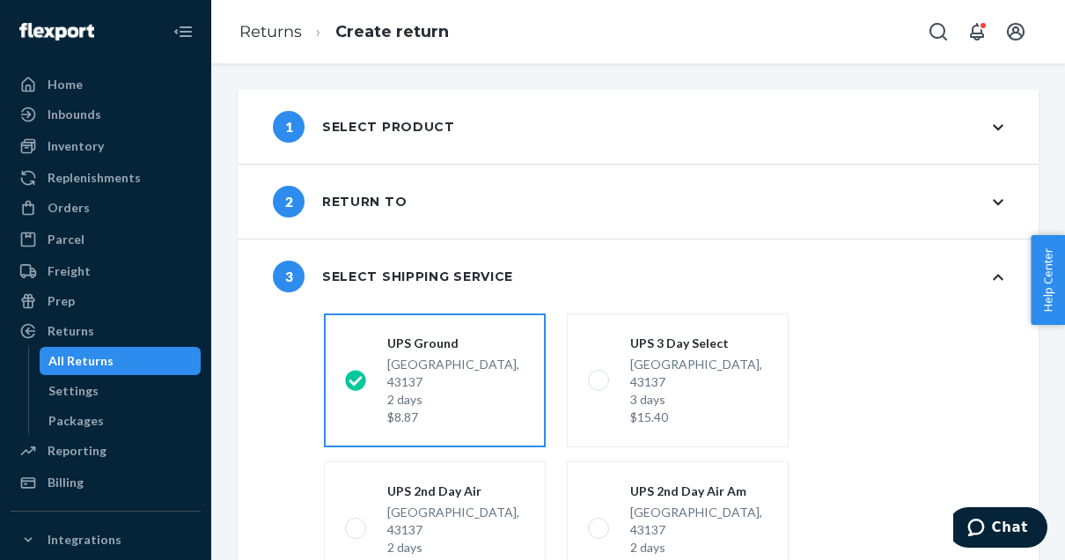
scroll to position [327, 0]
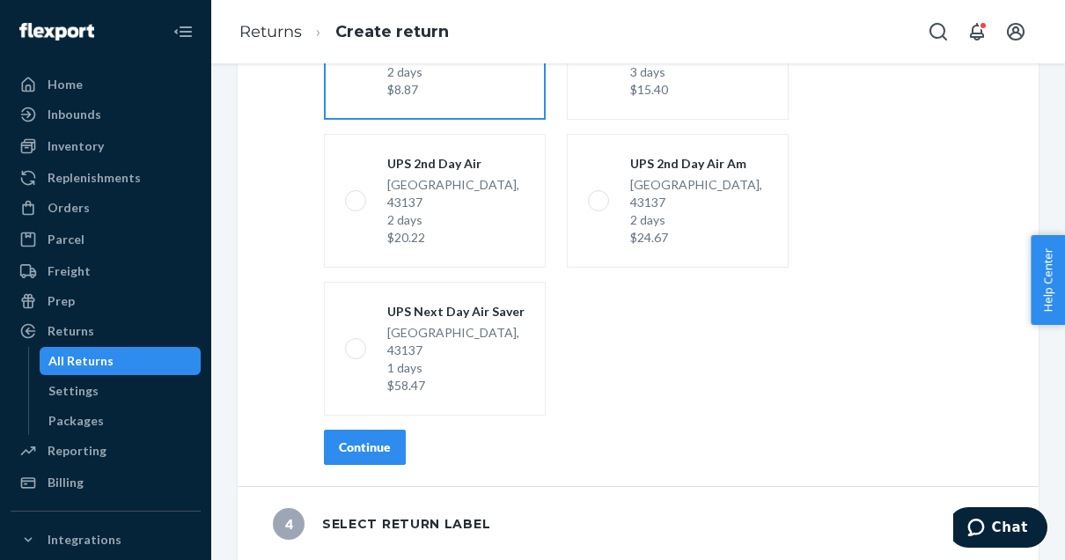
click at [348, 438] on div "Continue" at bounding box center [365, 447] width 52 height 18
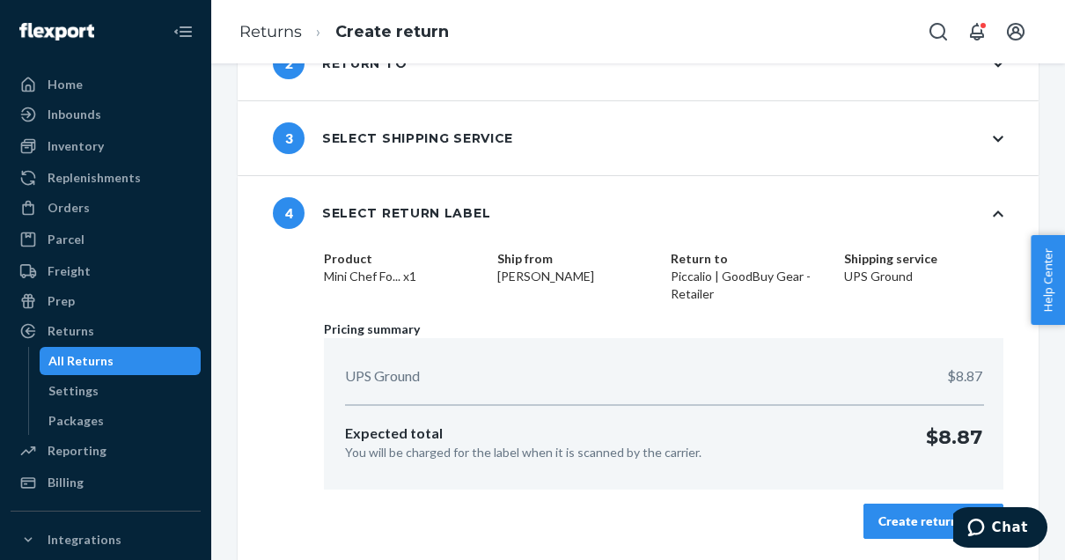
scroll to position [137, 0]
click at [893, 521] on div "Create return label" at bounding box center [934, 522] width 110 height 18
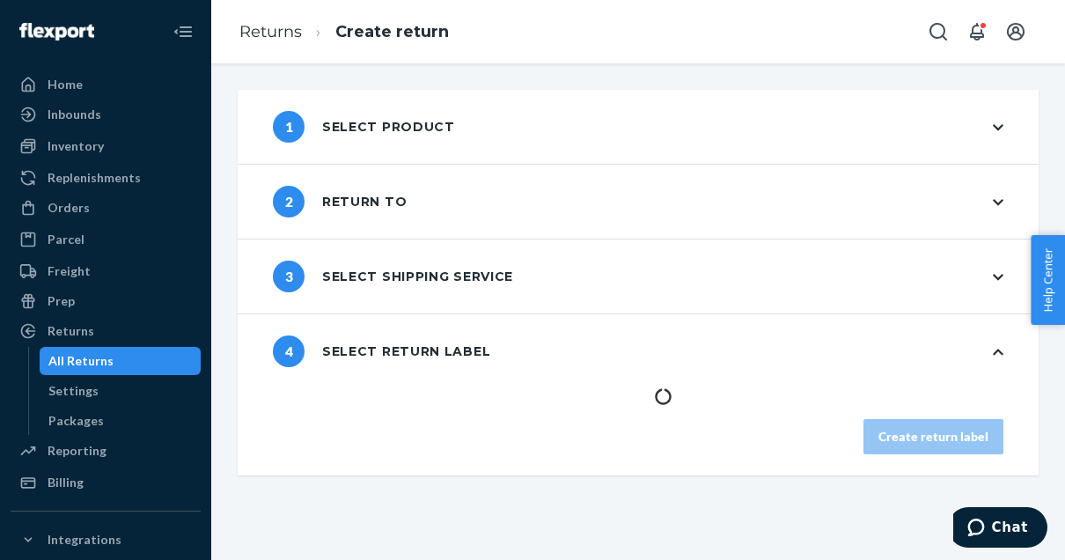
scroll to position [0, 0]
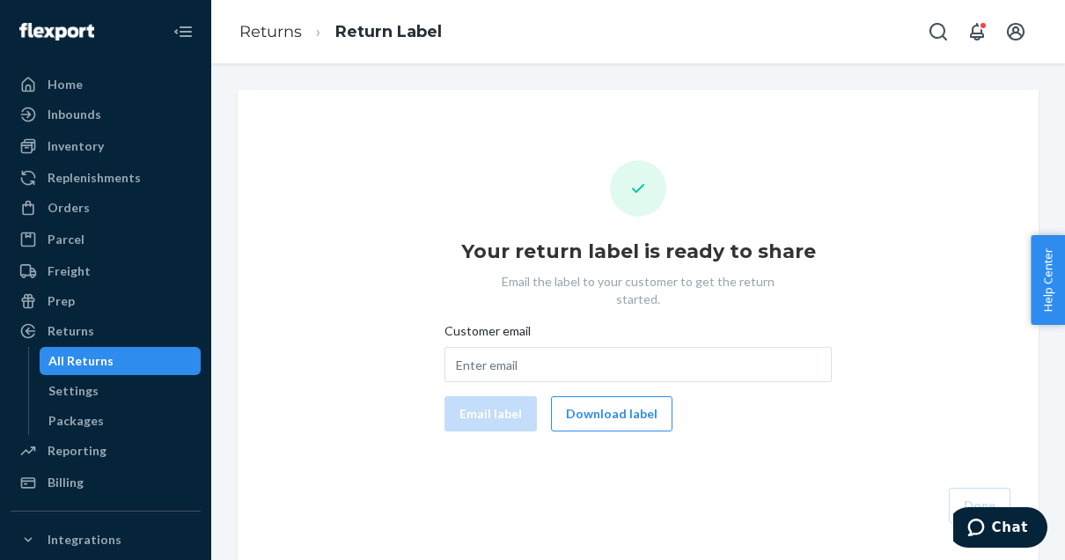
click at [609, 396] on button "Download label" at bounding box center [611, 413] width 121 height 35
click at [81, 208] on div "Orders" at bounding box center [69, 208] width 42 height 18
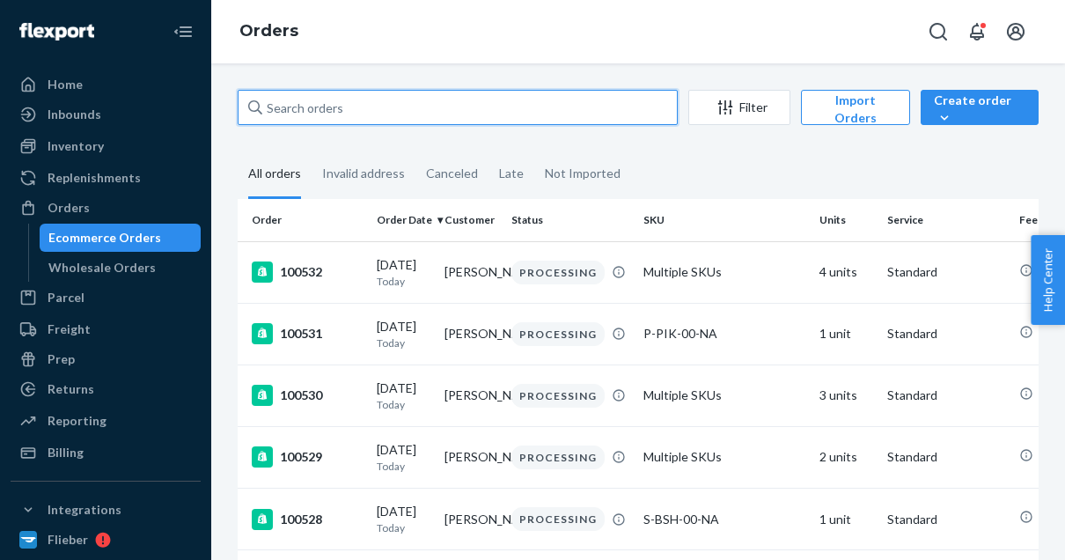
click at [310, 105] on input "text" at bounding box center [458, 107] width 440 height 35
paste input "97079"
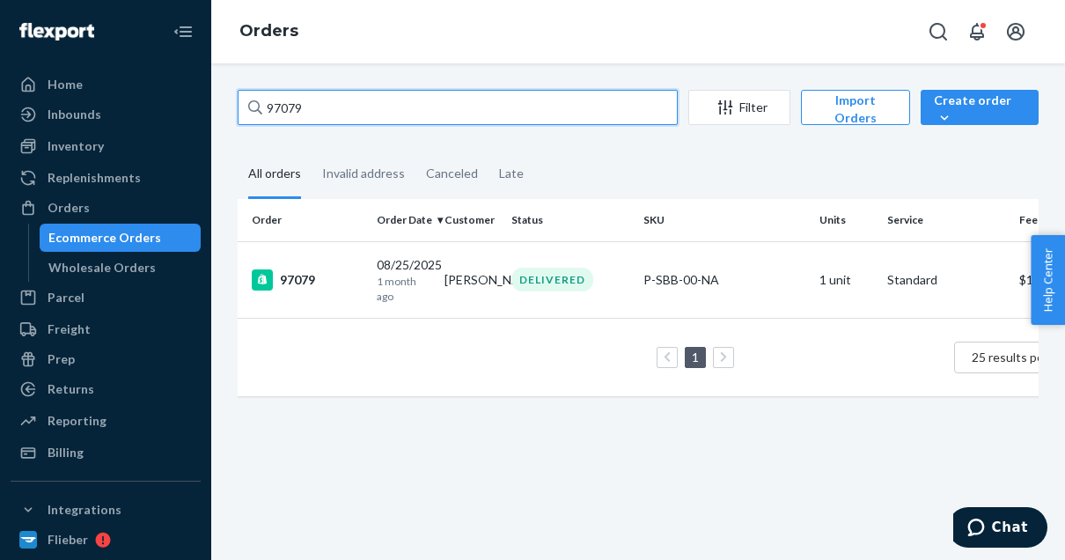
type input "97079"
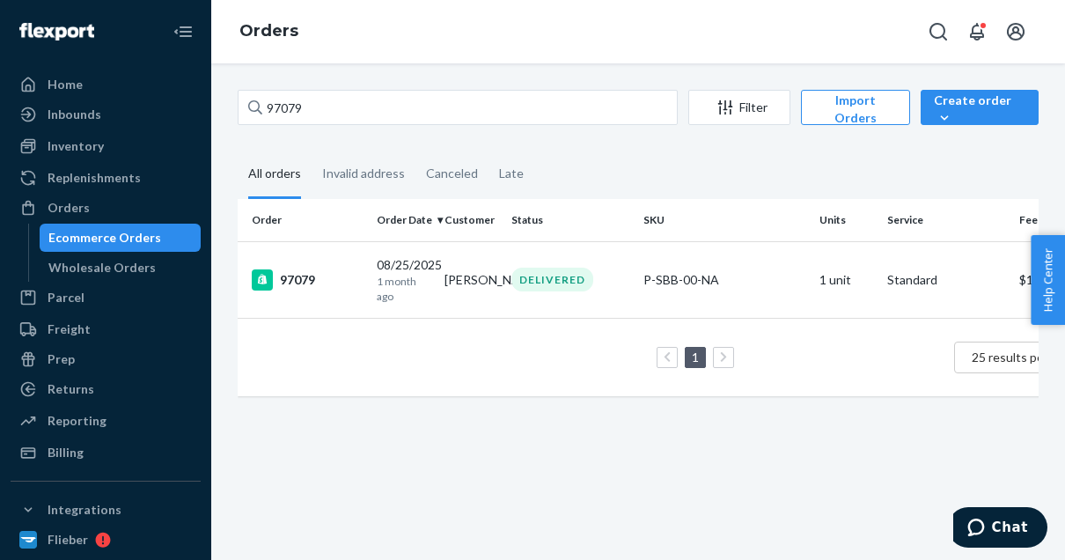
click at [310, 274] on div "97079" at bounding box center [307, 279] width 111 height 21
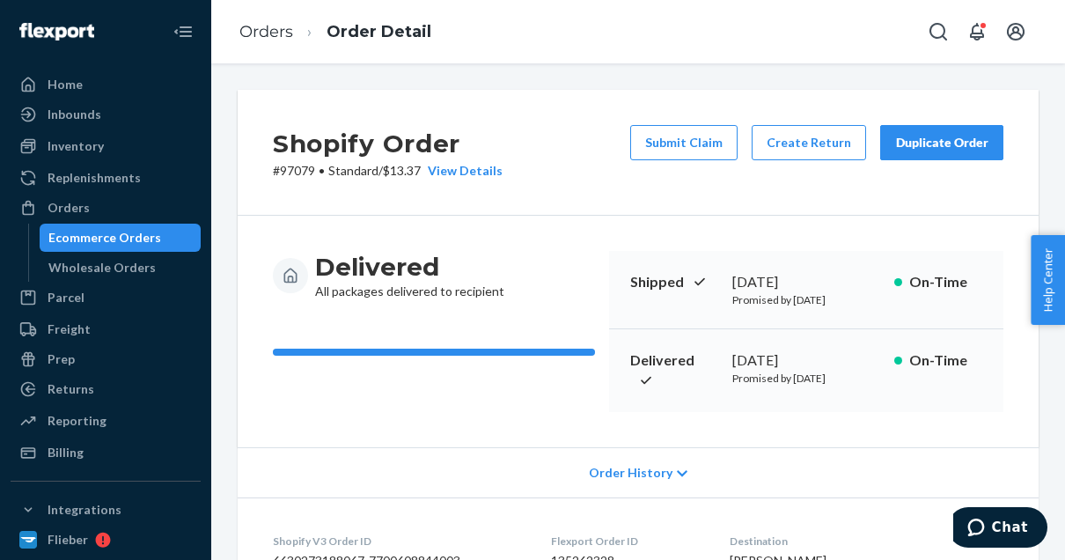
click at [776, 145] on button "Create Return" at bounding box center [809, 142] width 114 height 35
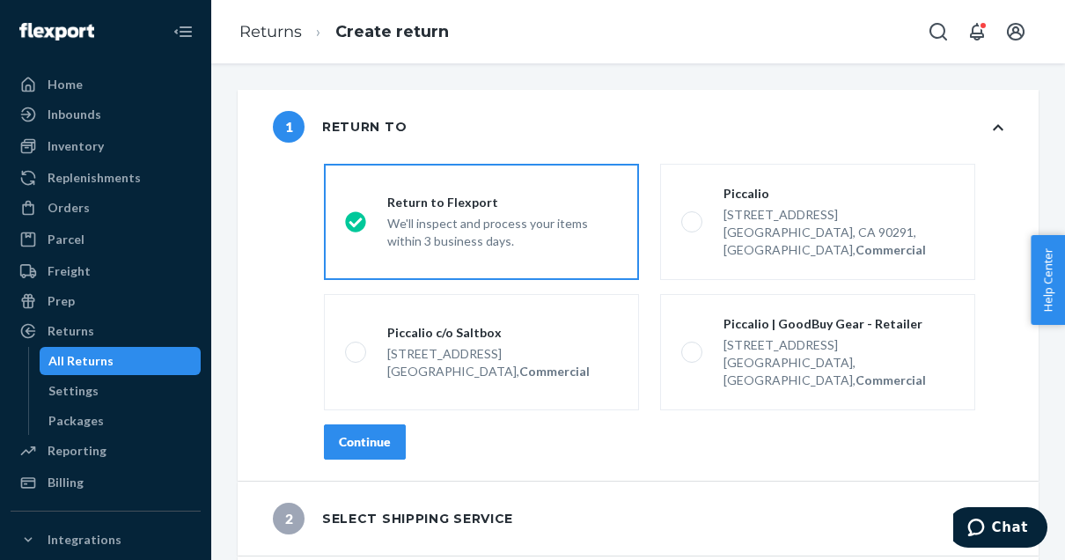
click at [796, 336] on div "[STREET_ADDRESS]" at bounding box center [839, 345] width 231 height 18
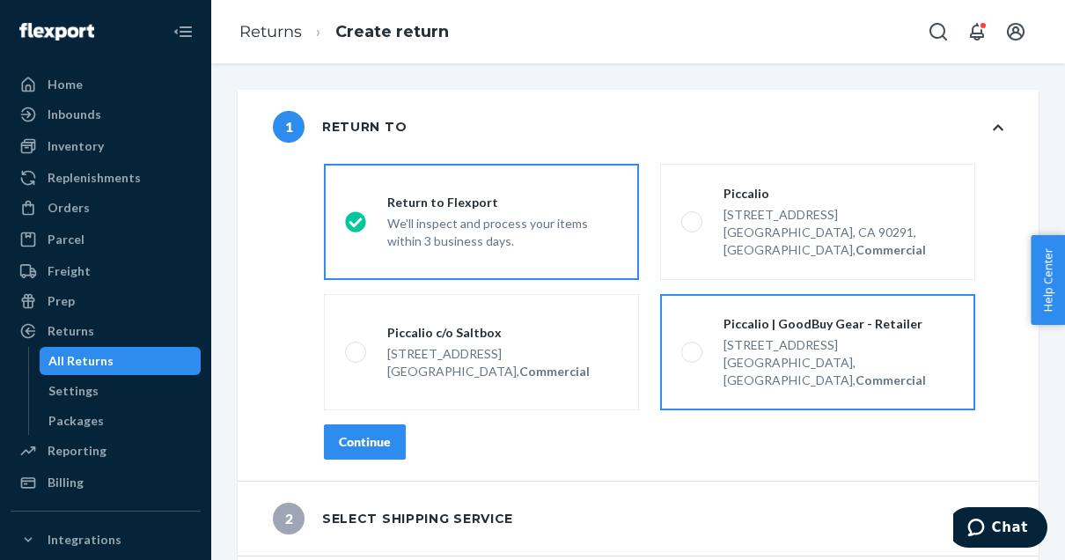
click at [693, 347] on input "Piccalio | GoodBuy Gear - Retailer [STREET_ADDRESS], Commercial" at bounding box center [686, 352] width 11 height 11
radio input "true"
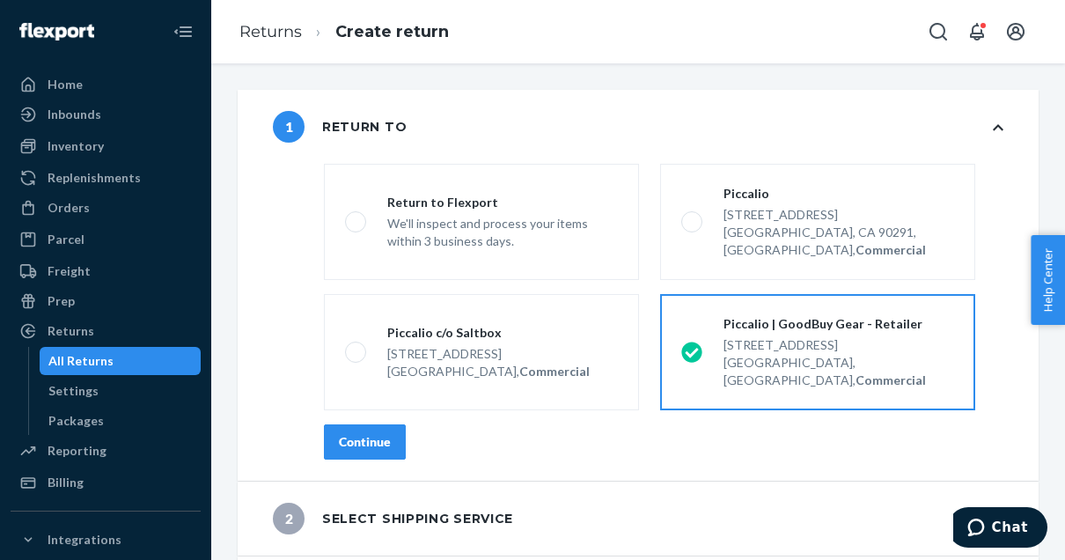
click at [359, 433] on div "Continue" at bounding box center [365, 442] width 52 height 18
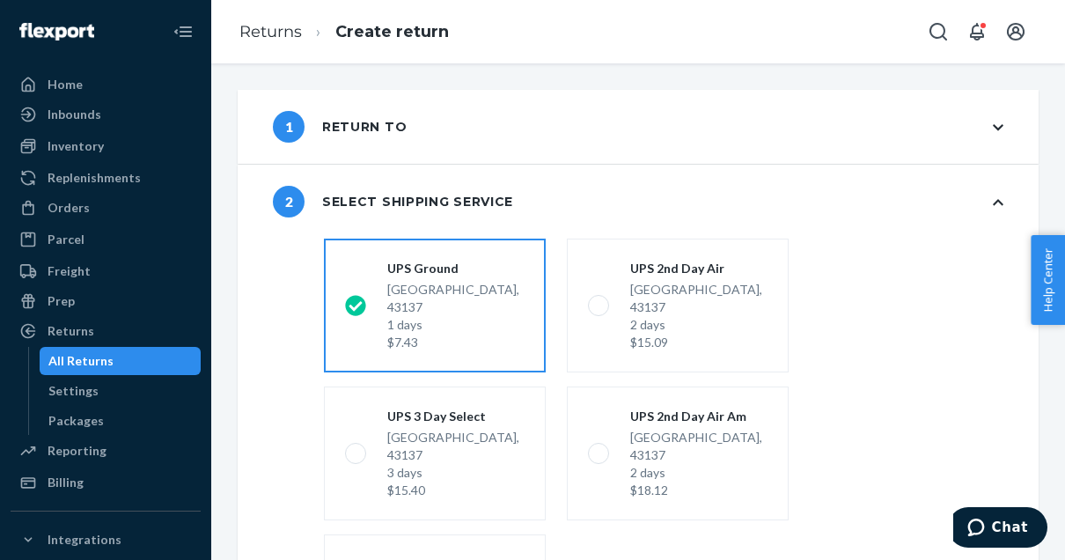
scroll to position [252, 0]
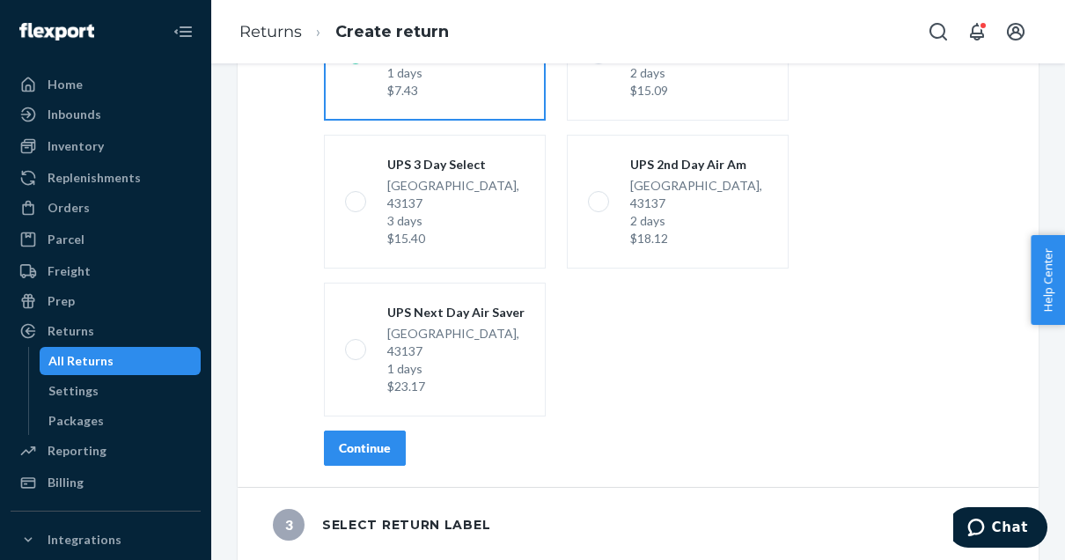
click at [340, 461] on button "Continue" at bounding box center [365, 447] width 82 height 35
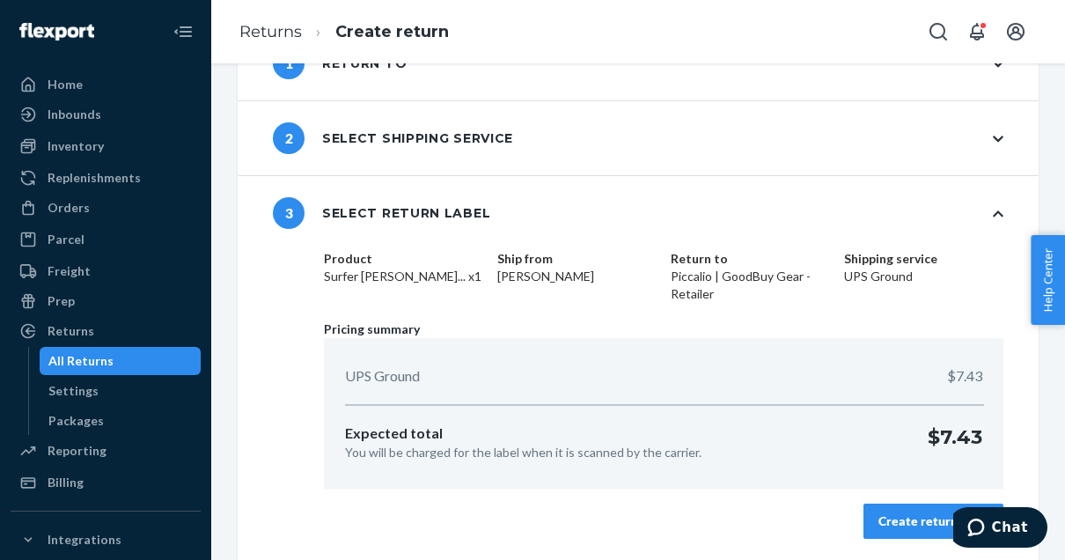
scroll to position [63, 0]
click at [919, 526] on div "Create return label" at bounding box center [934, 522] width 110 height 18
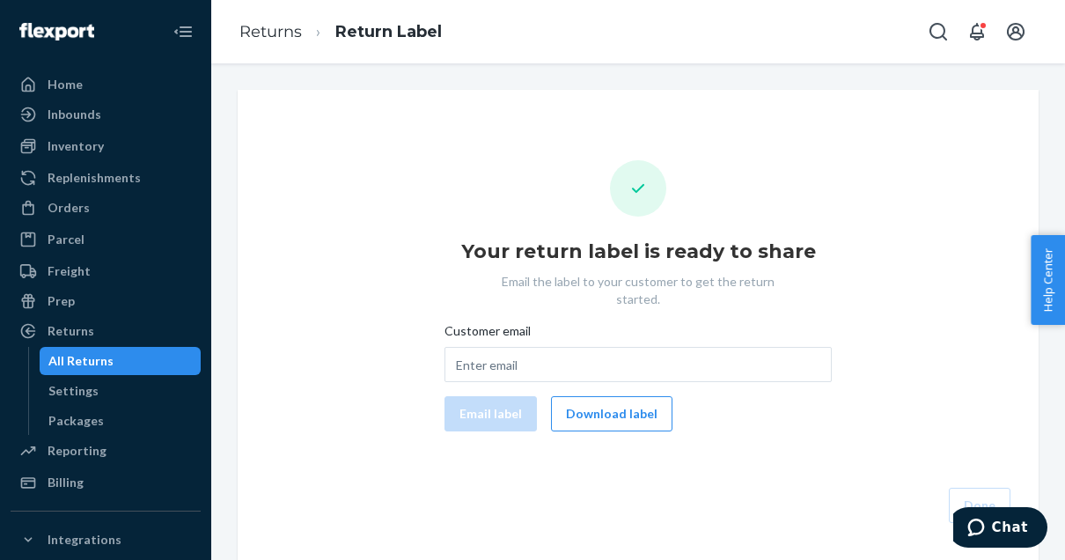
click at [601, 402] on button "Download label" at bounding box center [611, 413] width 121 height 35
click at [72, 210] on div "Orders" at bounding box center [69, 208] width 42 height 18
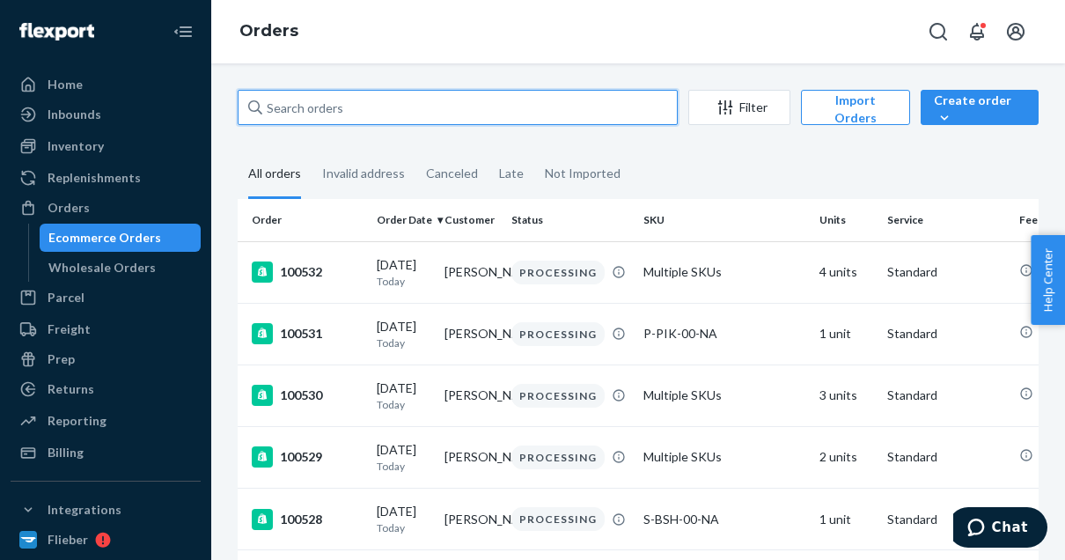
click at [295, 112] on input "text" at bounding box center [458, 107] width 440 height 35
paste input "99858"
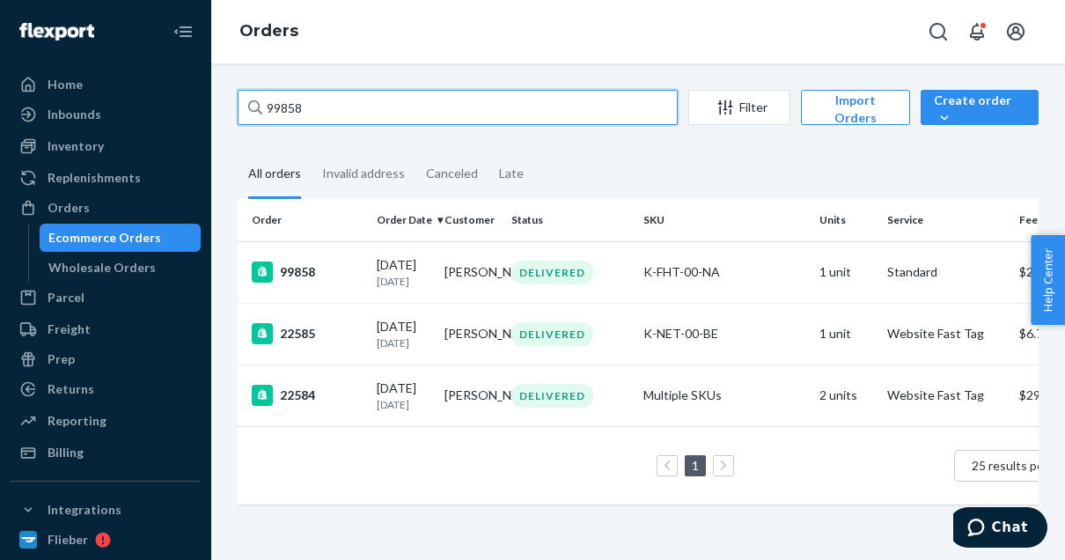
type input "99858"
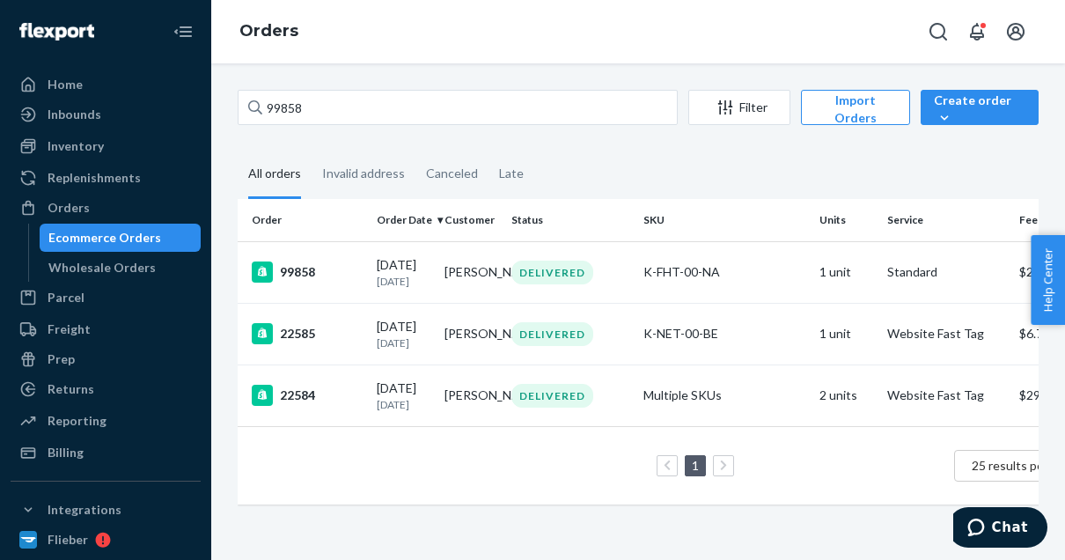
click at [303, 269] on div "99858" at bounding box center [307, 271] width 111 height 21
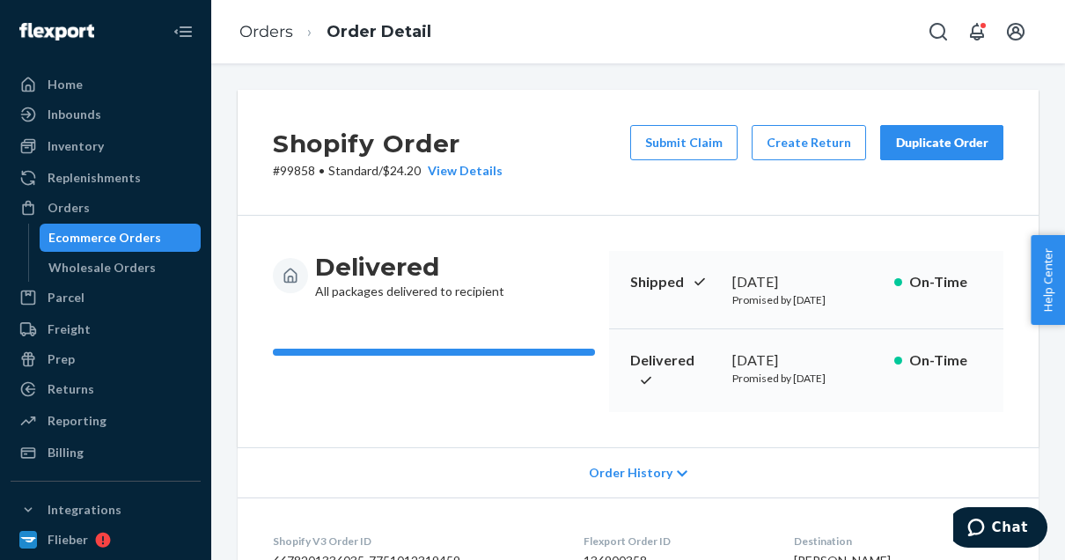
click at [803, 145] on button "Create Return" at bounding box center [809, 142] width 114 height 35
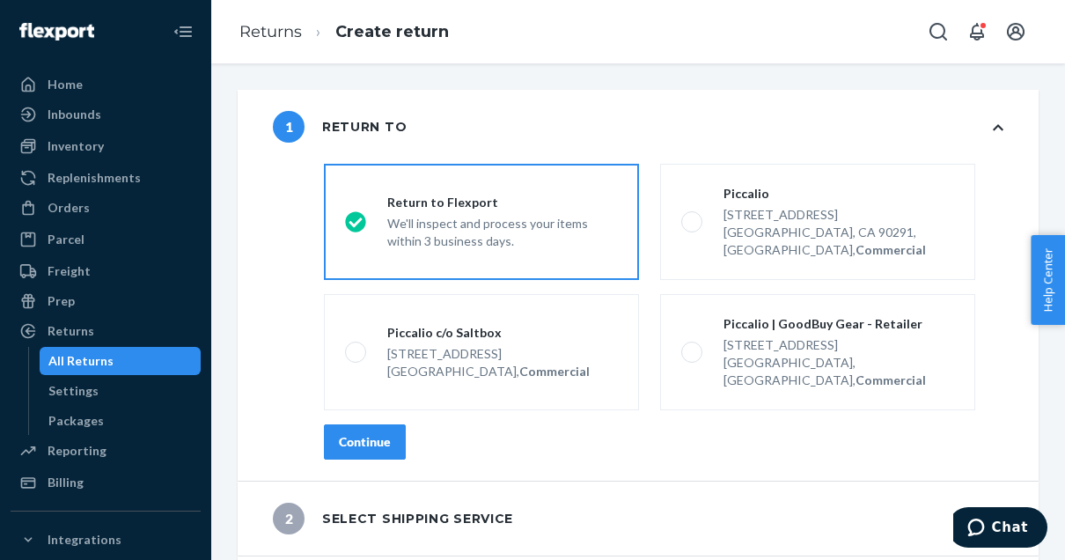
click at [688, 314] on label "Piccalio | GoodBuy Gear - Retailer [STREET_ADDRESS], Commercial" at bounding box center [817, 352] width 315 height 116
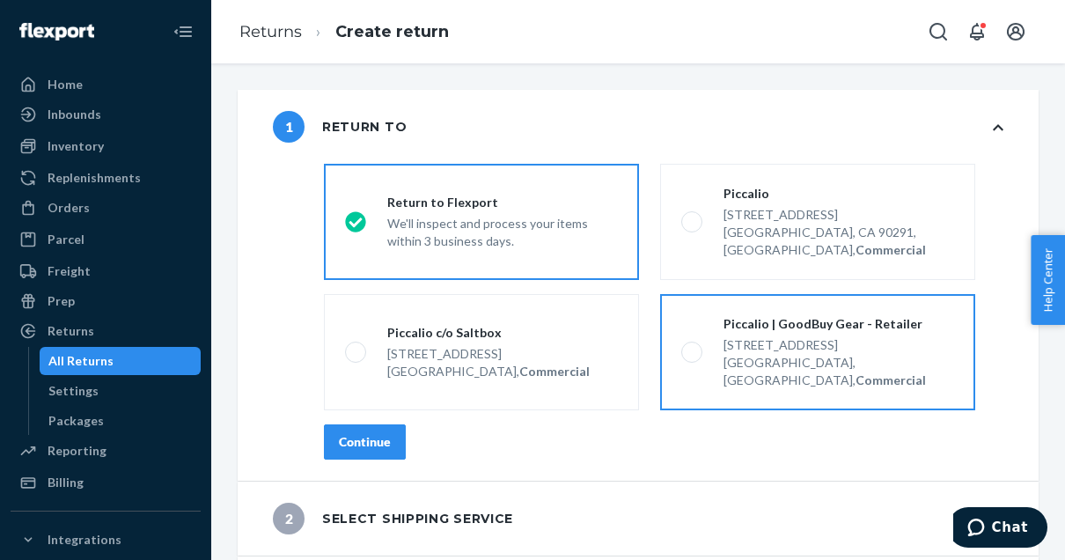
click at [688, 347] on input "Piccalio | GoodBuy Gear - Retailer [STREET_ADDRESS], Commercial" at bounding box center [686, 352] width 11 height 11
radio input "true"
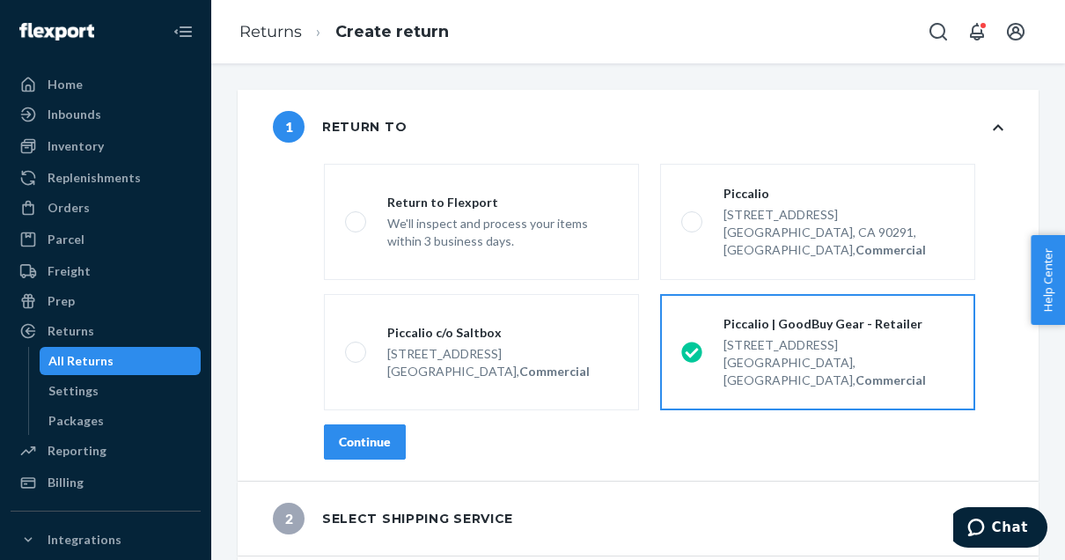
click at [367, 433] on div "Continue" at bounding box center [365, 442] width 52 height 18
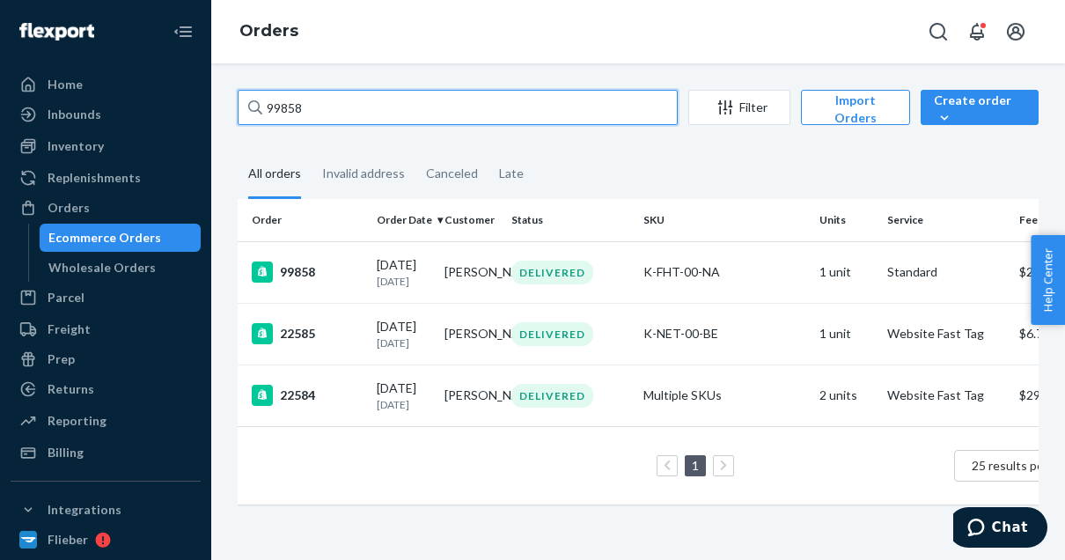
drag, startPoint x: 324, startPoint y: 103, endPoint x: 246, endPoint y: 101, distance: 77.5
click at [246, 101] on input "99858" at bounding box center [458, 107] width 440 height 35
paste input "434"
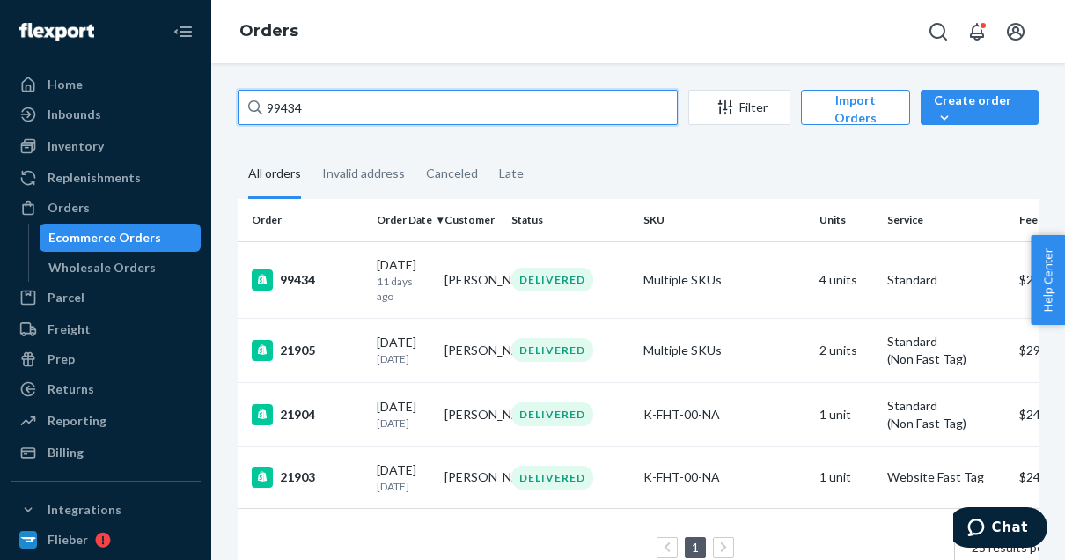
type input "99434"
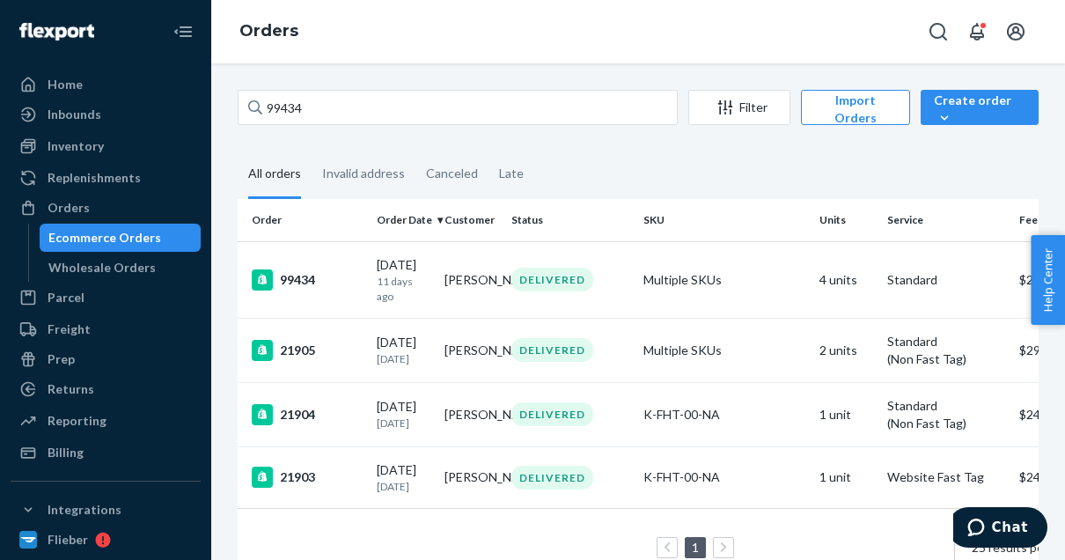
click at [320, 267] on td "99434" at bounding box center [304, 279] width 132 height 77
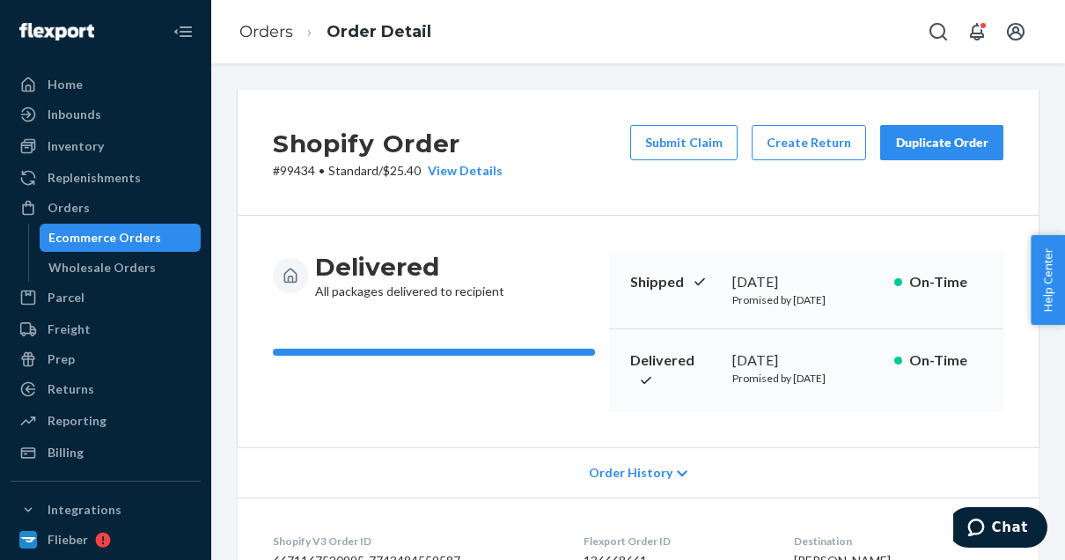
click at [806, 146] on button "Create Return" at bounding box center [809, 142] width 114 height 35
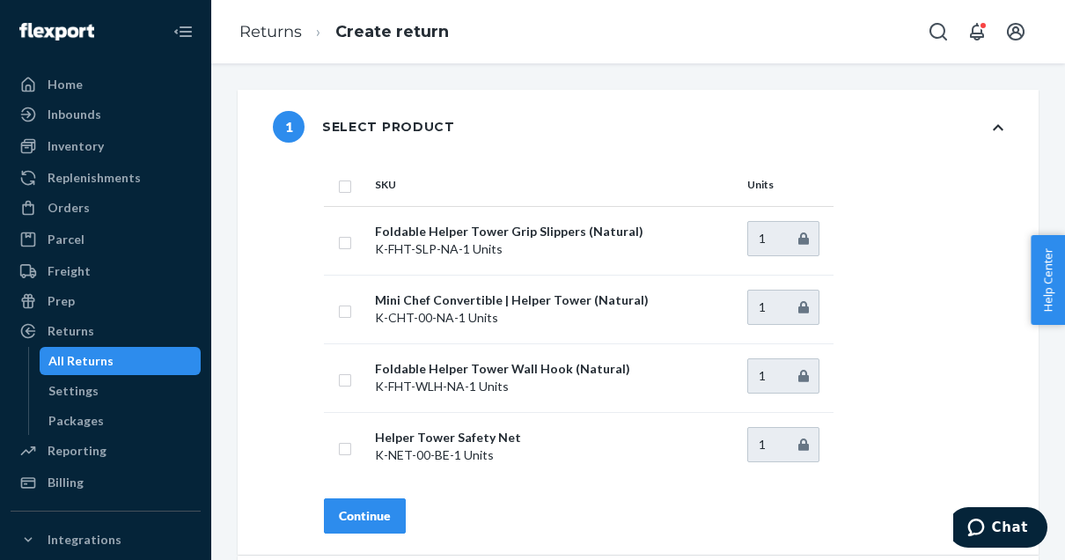
click at [344, 314] on input "checkbox" at bounding box center [345, 309] width 14 height 18
checkbox input "true"
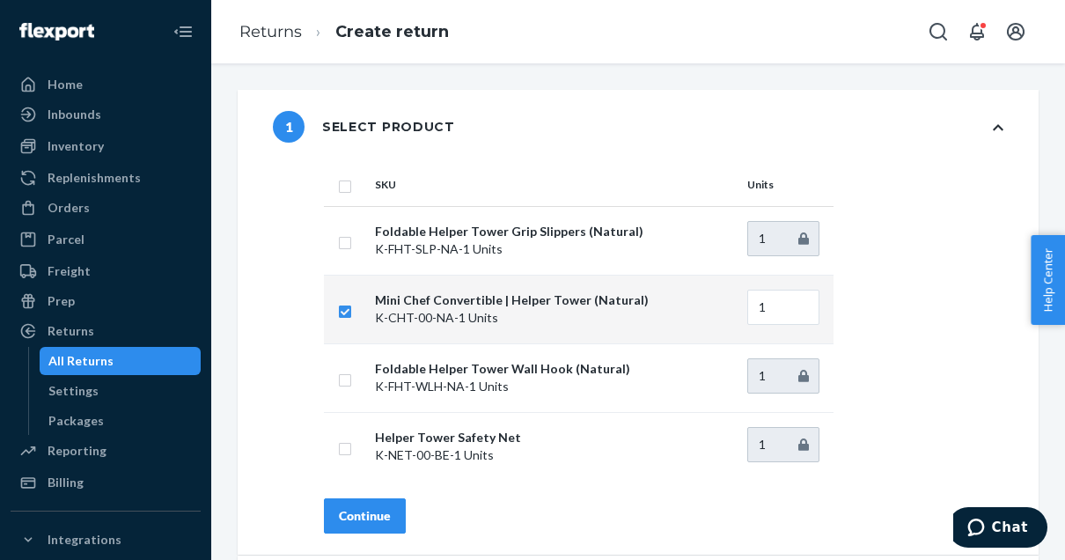
click at [378, 507] on div "Continue" at bounding box center [365, 516] width 52 height 18
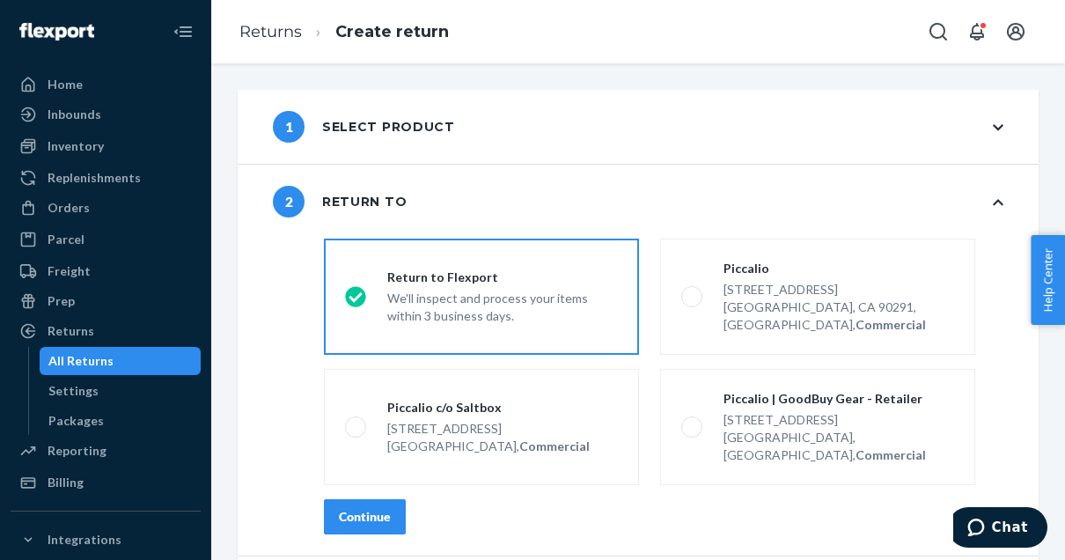
click at [695, 399] on label "Piccalio | GoodBuy Gear - Retailer [STREET_ADDRESS], Commercial" at bounding box center [817, 427] width 315 height 116
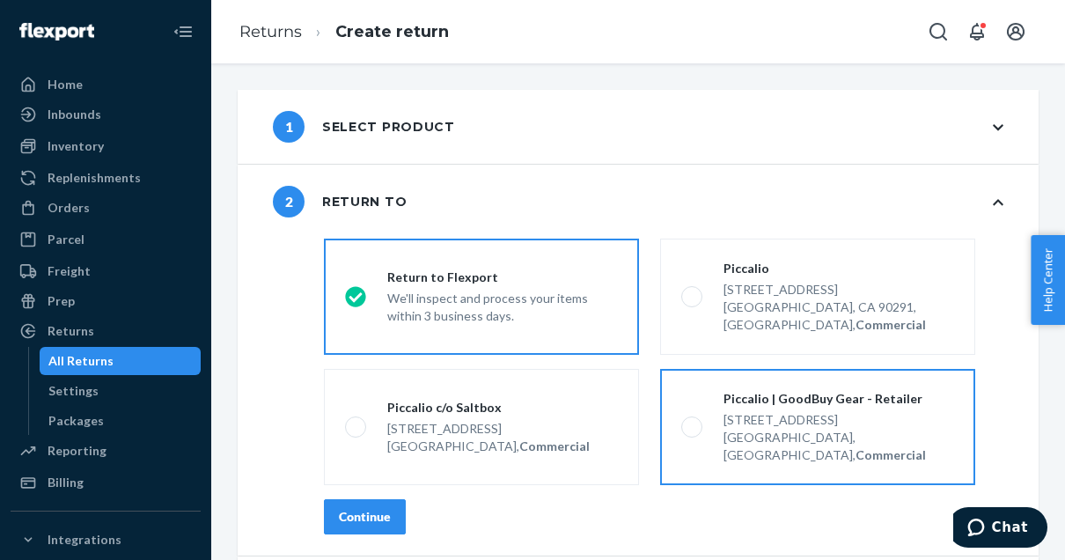
click at [693, 422] on input "Piccalio | GoodBuy Gear - Retailer [STREET_ADDRESS], Commercial" at bounding box center [686, 427] width 11 height 11
radio input "true"
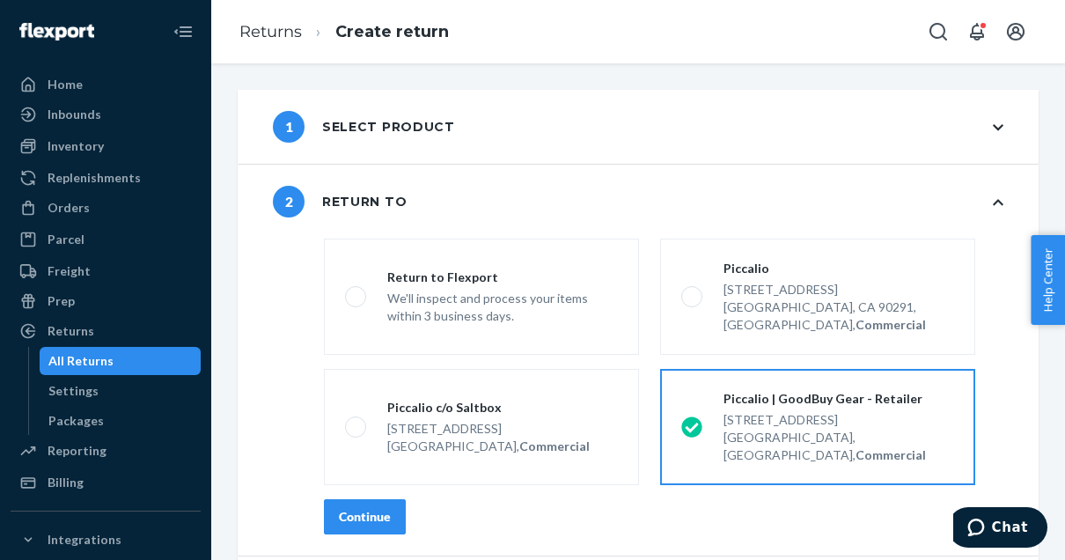
click at [394, 499] on button "Continue" at bounding box center [365, 516] width 82 height 35
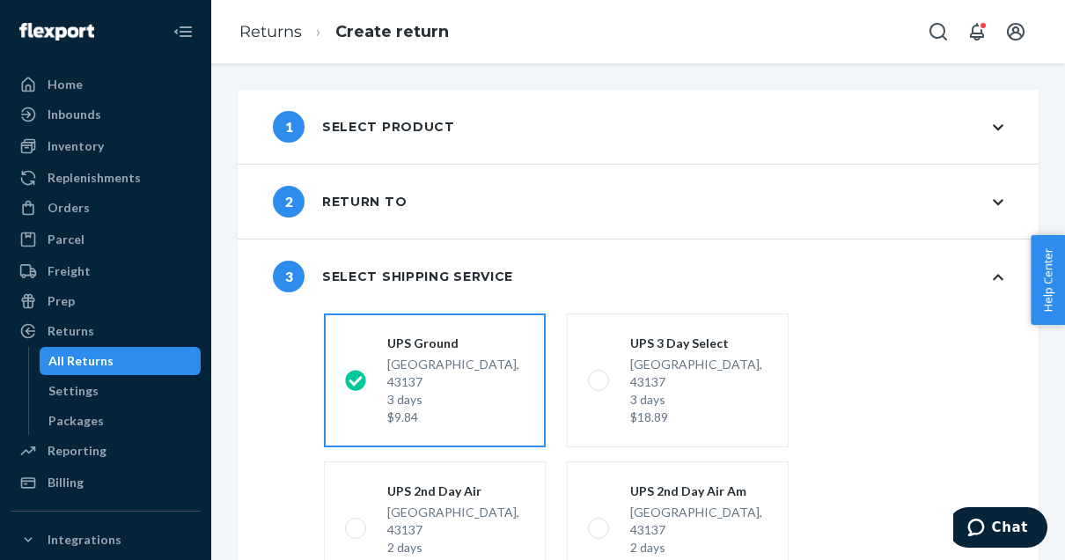
scroll to position [327, 0]
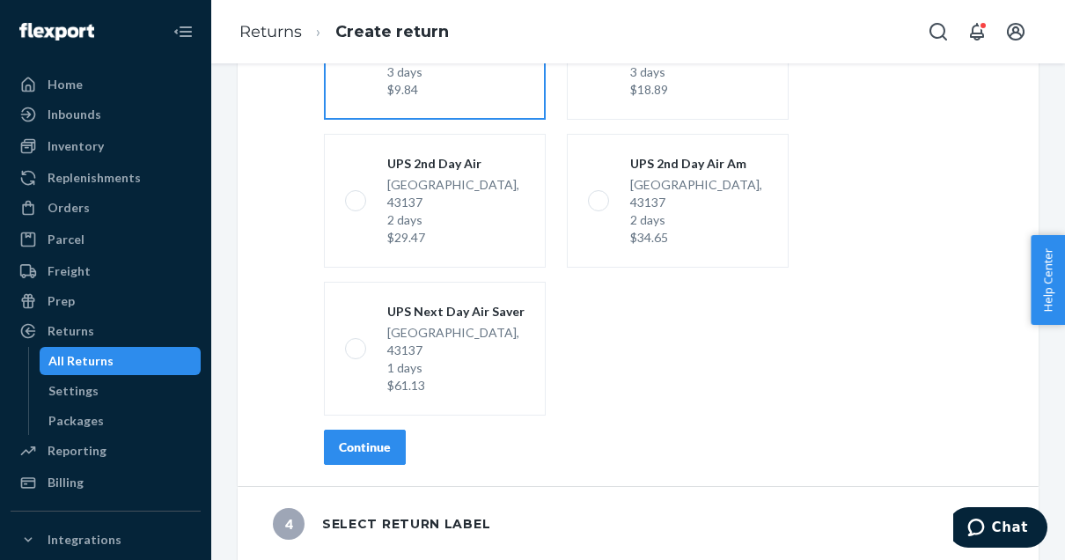
click at [364, 450] on div "Continue" at bounding box center [365, 447] width 52 height 18
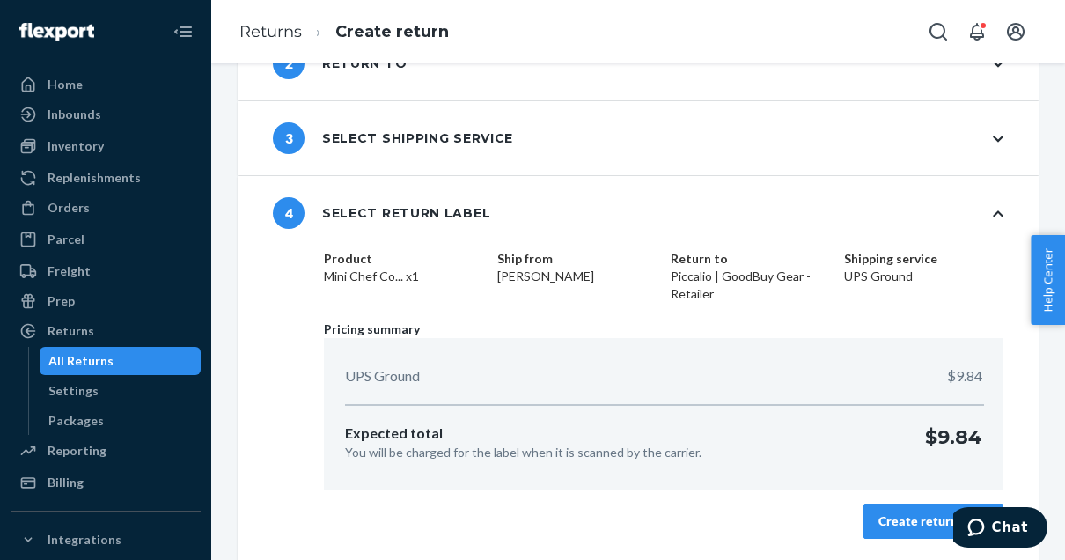
scroll to position [137, 0]
click at [899, 529] on div "Create return label" at bounding box center [934, 522] width 110 height 18
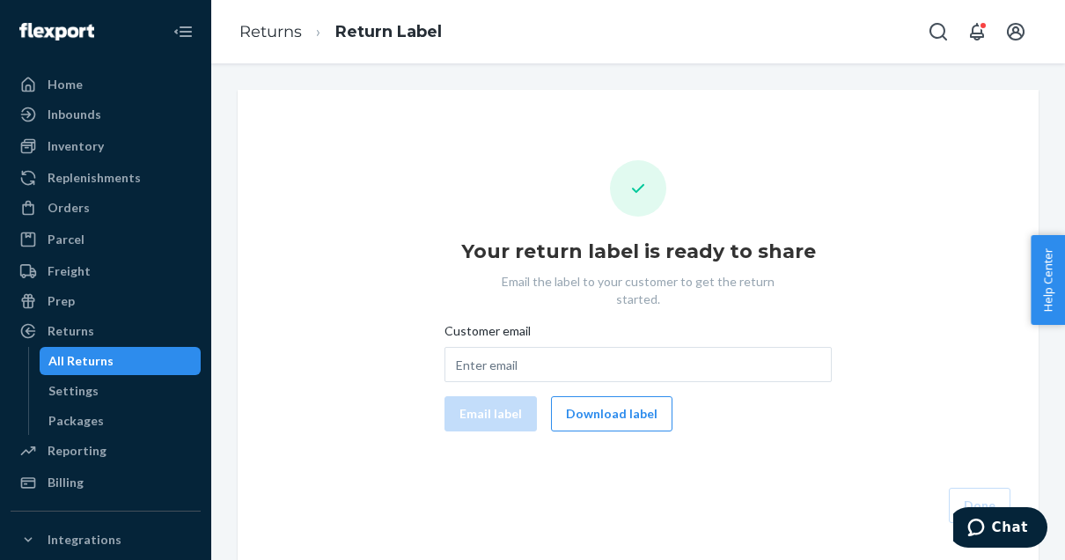
click at [622, 396] on button "Download label" at bounding box center [611, 413] width 121 height 35
click at [60, 215] on div "Orders" at bounding box center [69, 208] width 42 height 18
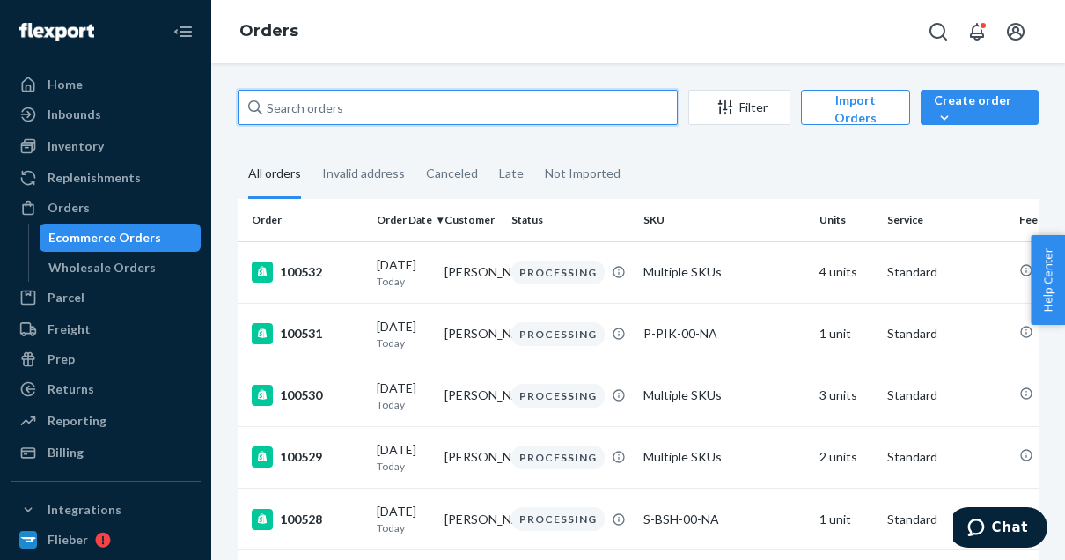
click at [336, 99] on input "text" at bounding box center [458, 107] width 440 height 35
paste input "95635"
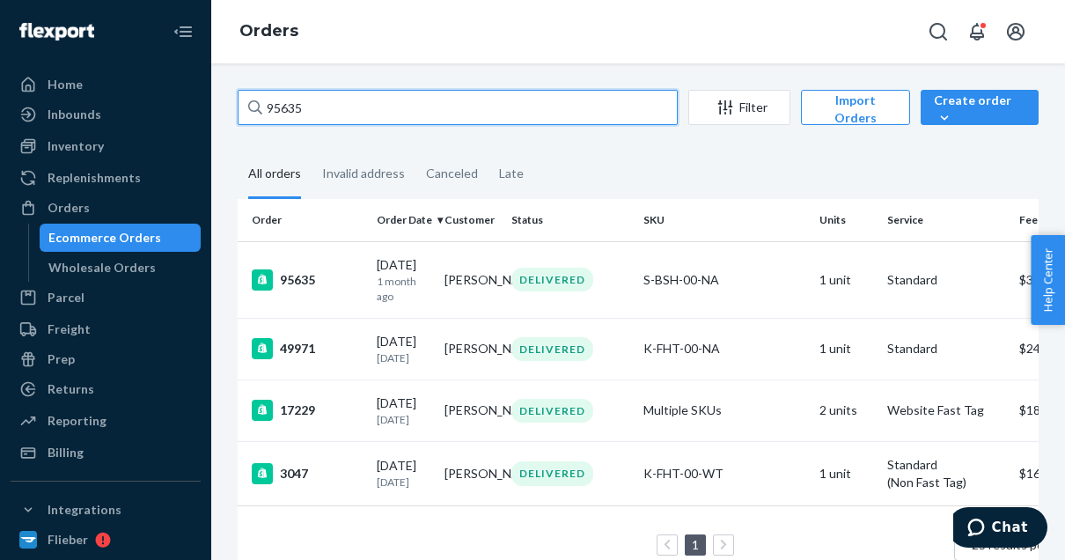
type input "95635"
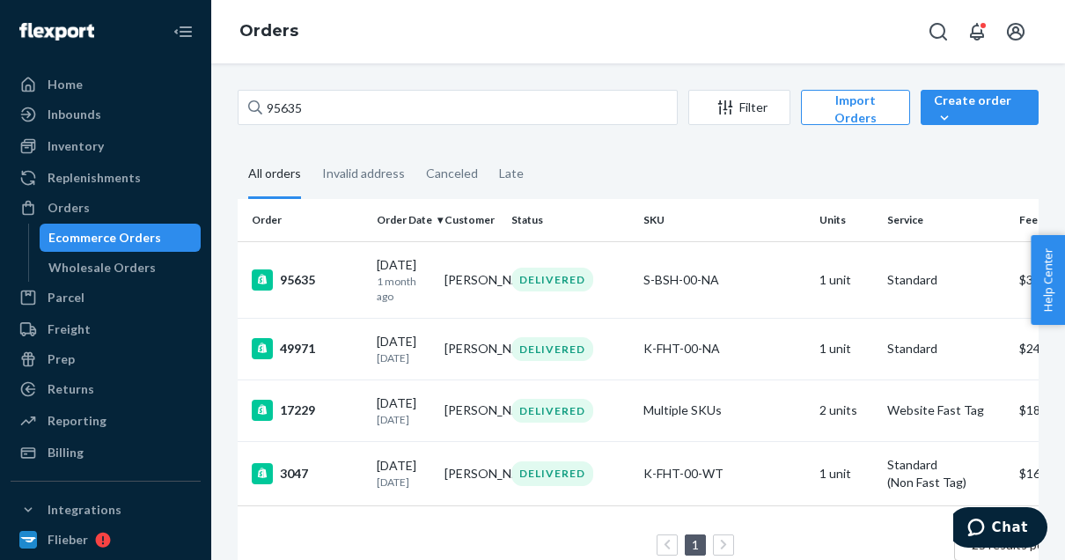
click at [303, 276] on div "95635" at bounding box center [307, 279] width 111 height 21
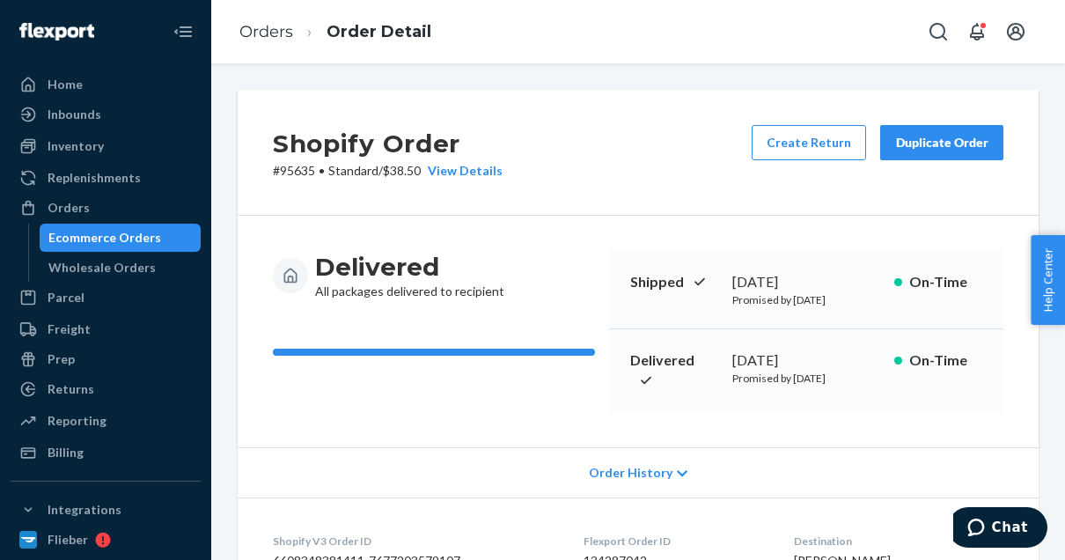
click at [794, 149] on button "Create Return" at bounding box center [809, 142] width 114 height 35
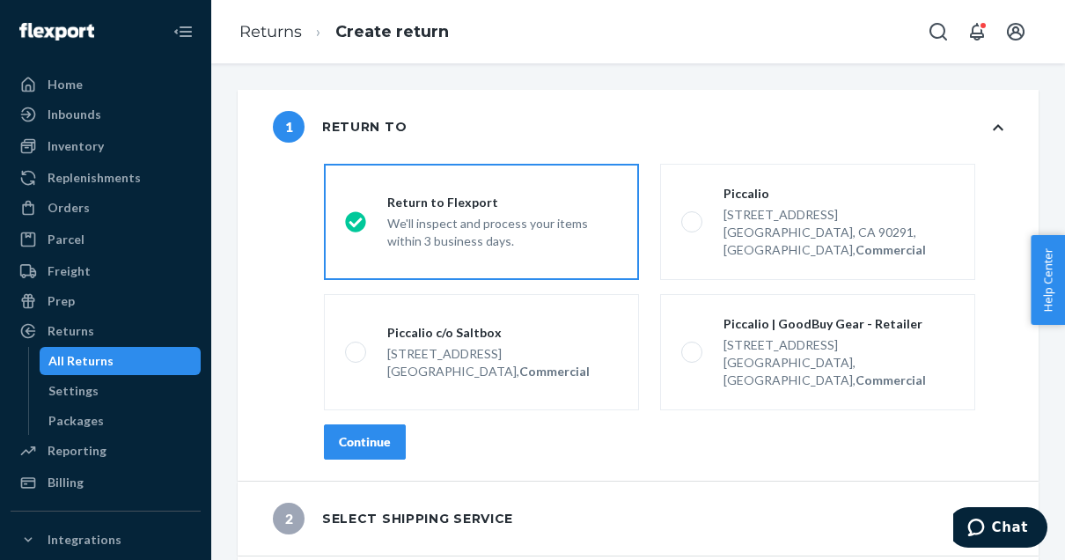
click at [694, 349] on label "Piccalio | GoodBuy Gear - Retailer [STREET_ADDRESS], Commercial" at bounding box center [817, 352] width 315 height 116
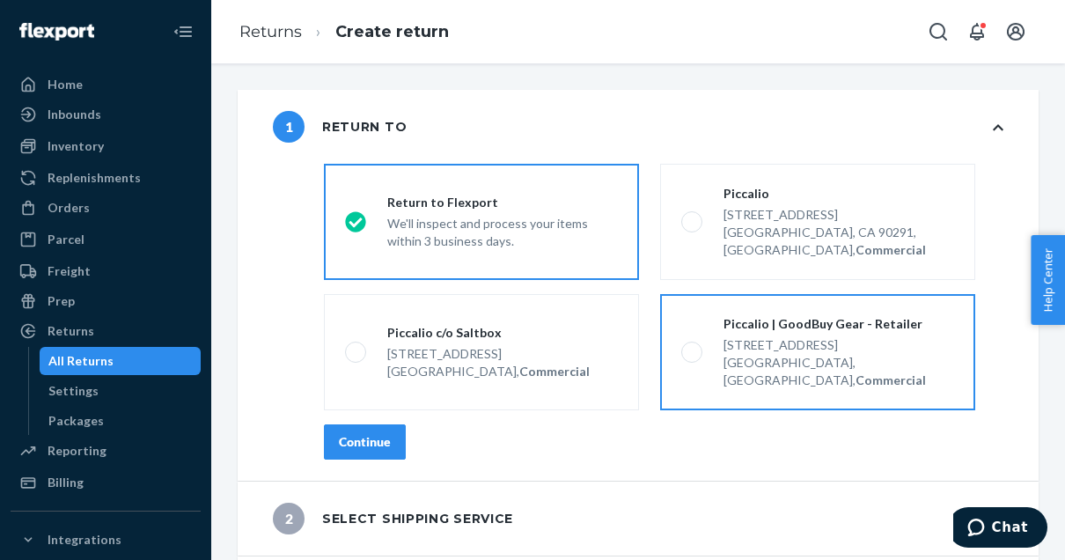
click at [693, 349] on input "Piccalio | GoodBuy Gear - Retailer [STREET_ADDRESS], Commercial" at bounding box center [686, 352] width 11 height 11
radio input "true"
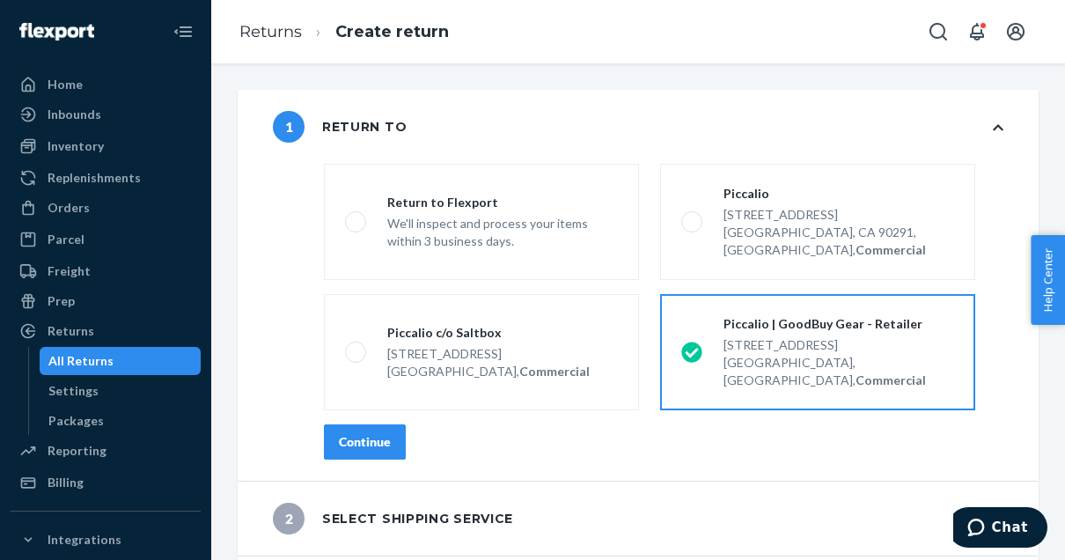
click at [375, 433] on div "Continue" at bounding box center [365, 442] width 52 height 18
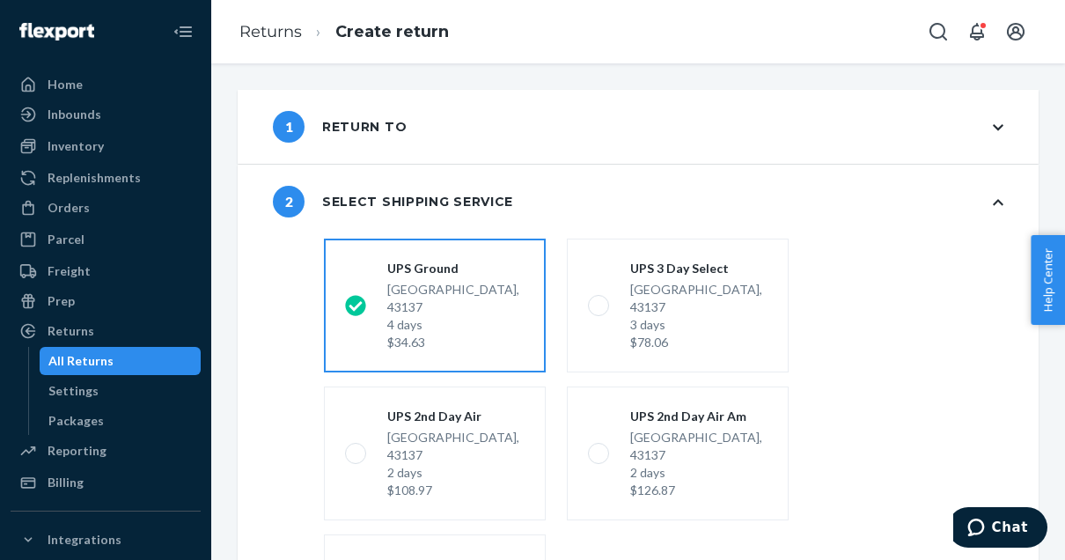
scroll to position [252, 0]
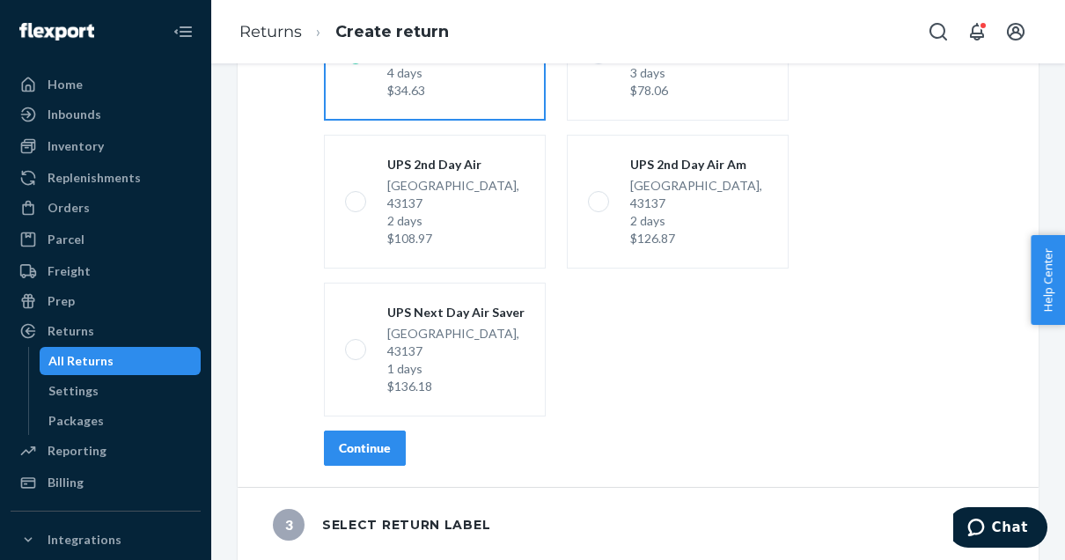
click at [349, 451] on div "Continue" at bounding box center [365, 448] width 52 height 18
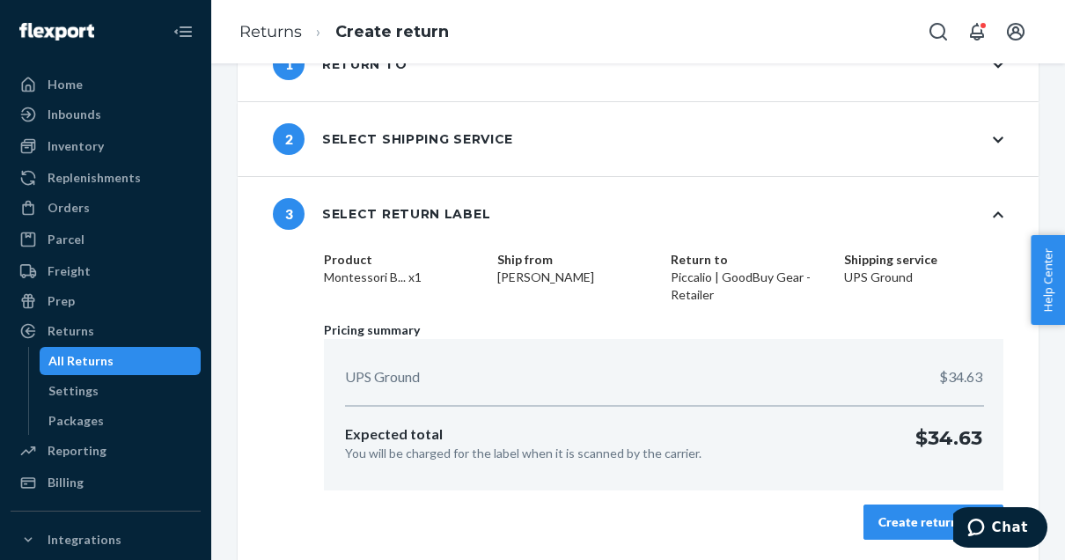
click at [901, 524] on div "Create return label" at bounding box center [934, 522] width 110 height 18
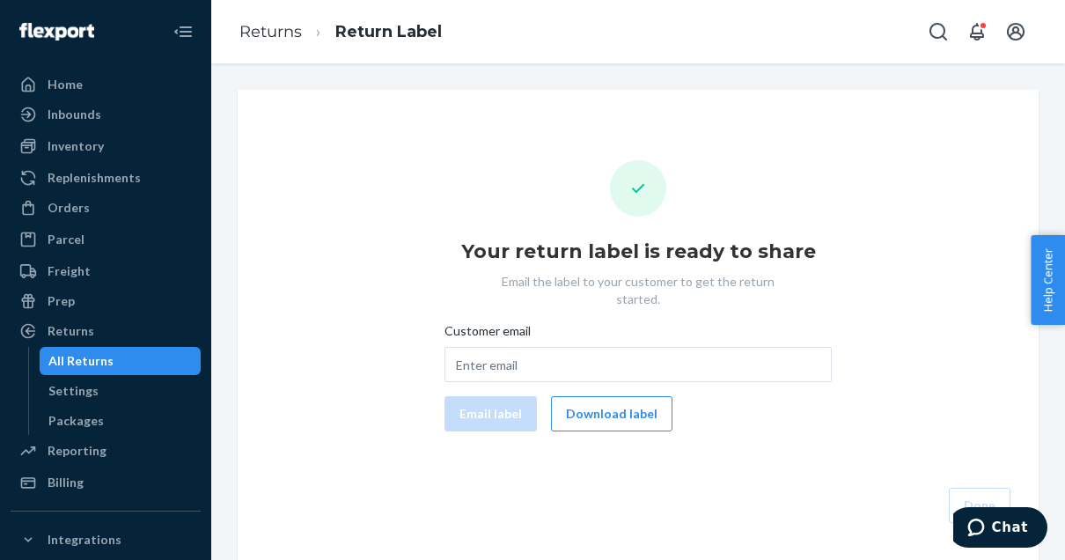
click at [630, 399] on button "Download label" at bounding box center [611, 413] width 121 height 35
